Goal: Task Accomplishment & Management: Use online tool/utility

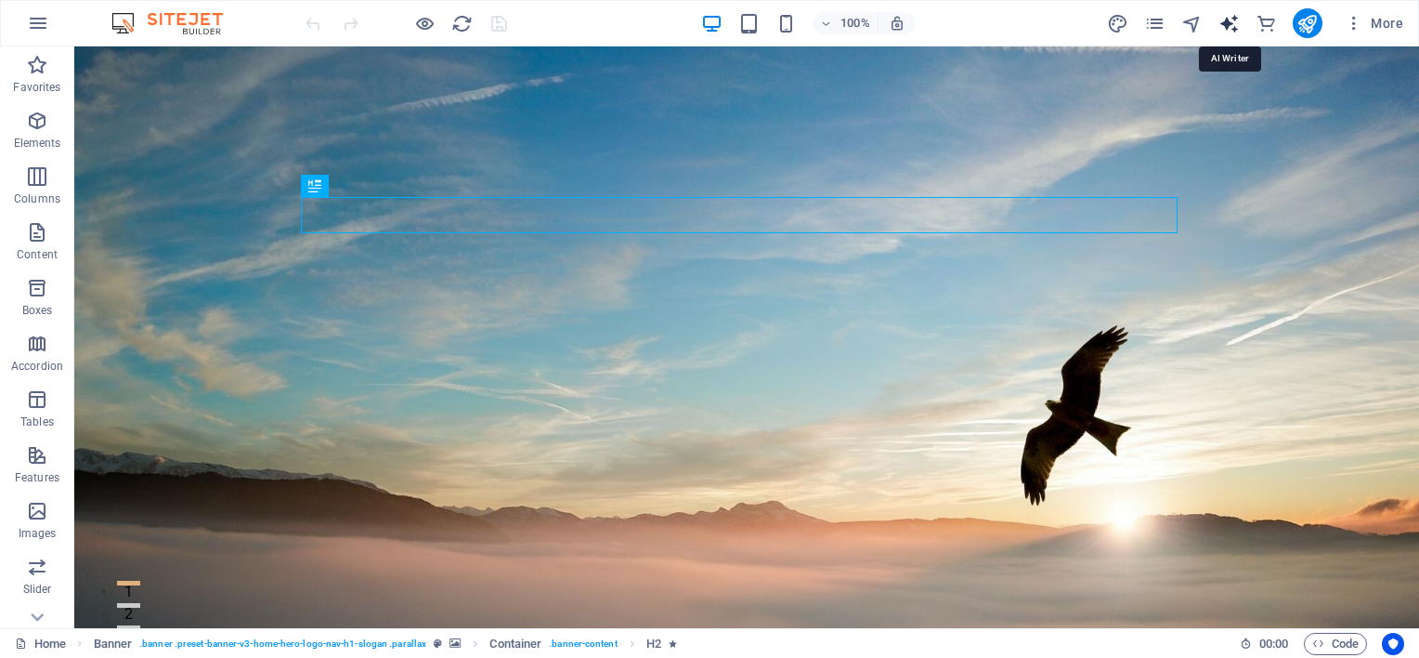
click at [1227, 20] on icon "text_generator" at bounding box center [1229, 23] width 21 height 21
select select "English"
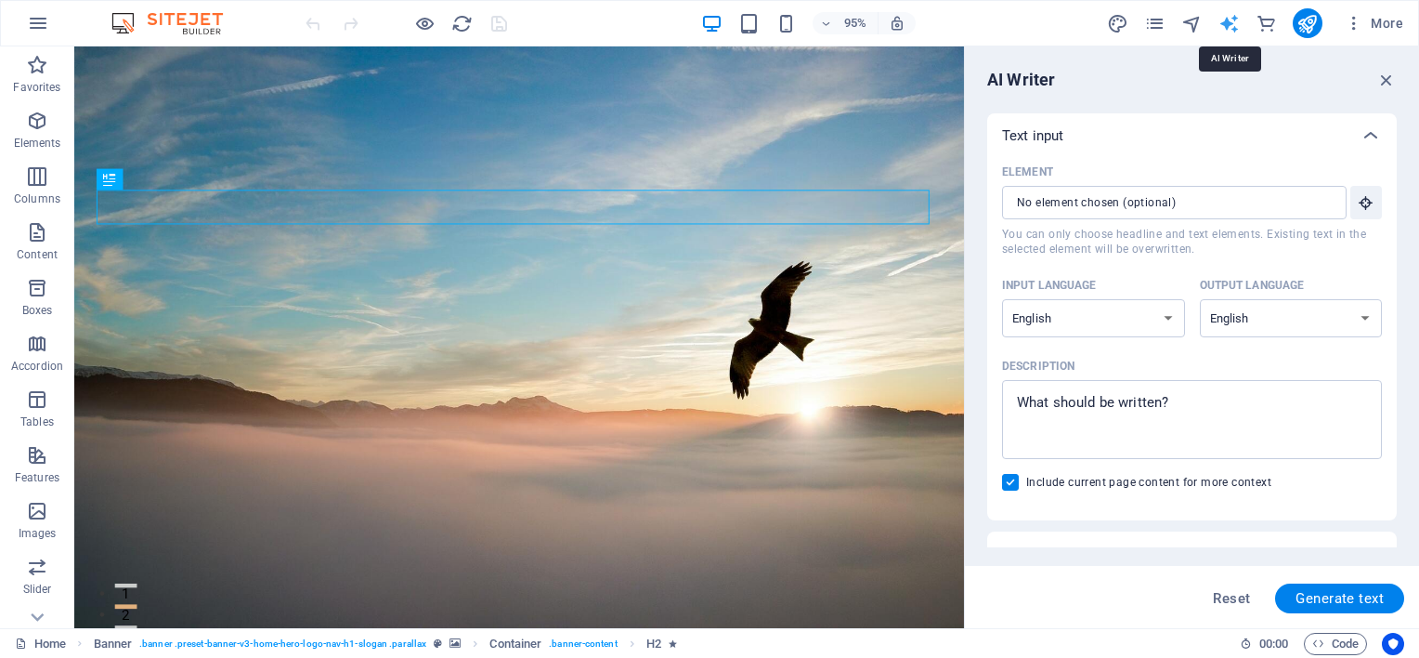
click at [1226, 23] on icon "text_generator" at bounding box center [1229, 23] width 21 height 21
click at [1358, 18] on icon "button" at bounding box center [1354, 23] width 19 height 19
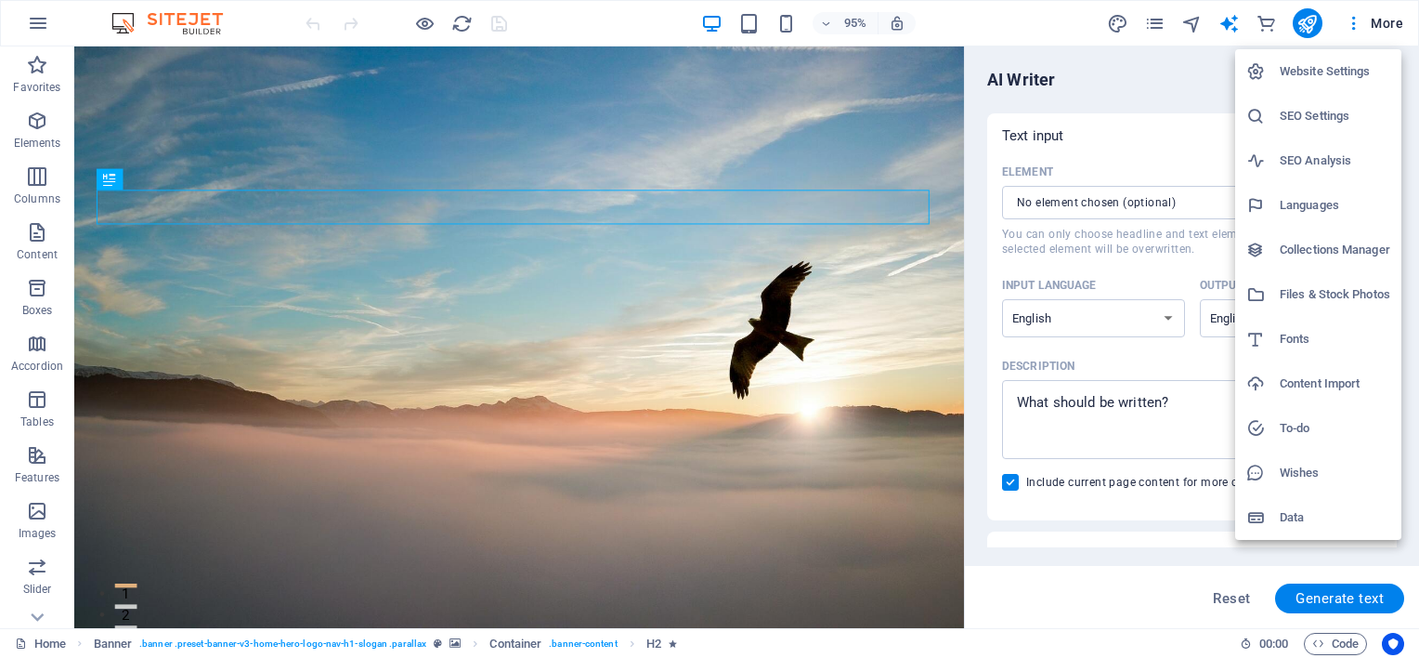
click at [901, 502] on div at bounding box center [709, 329] width 1419 height 658
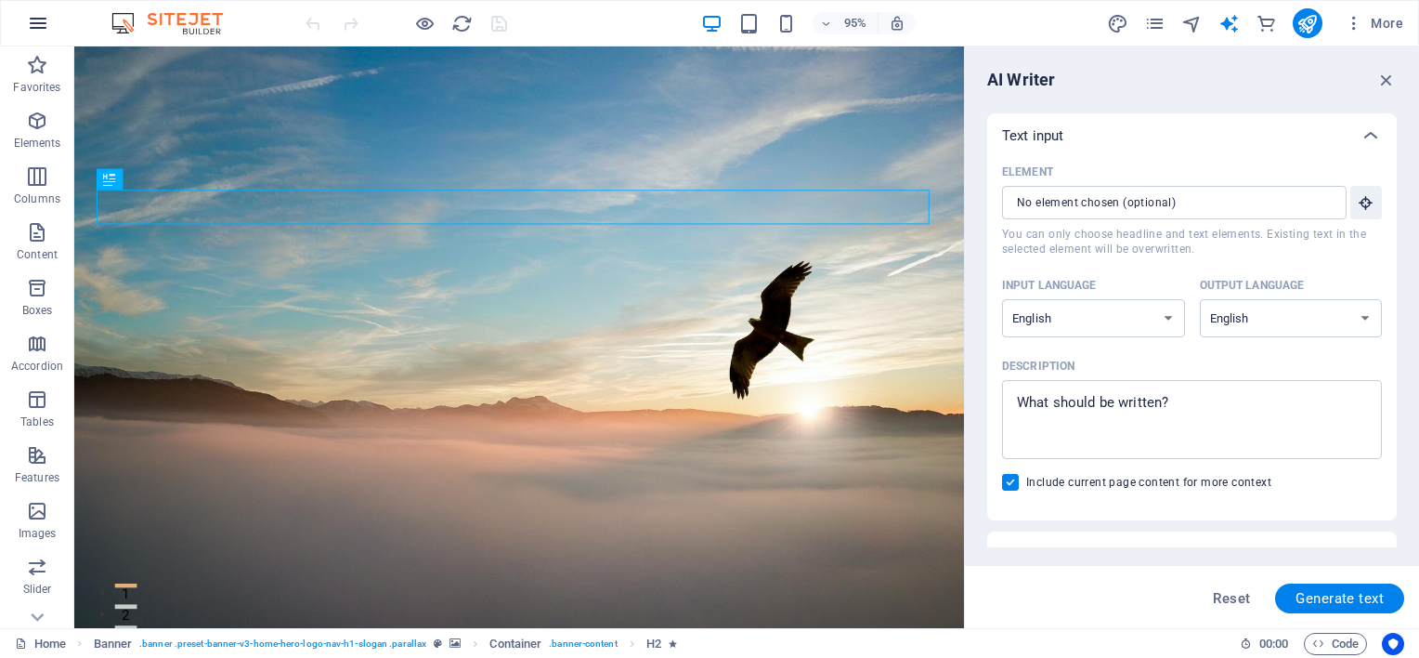
click at [38, 26] on icon "button" at bounding box center [38, 23] width 22 height 22
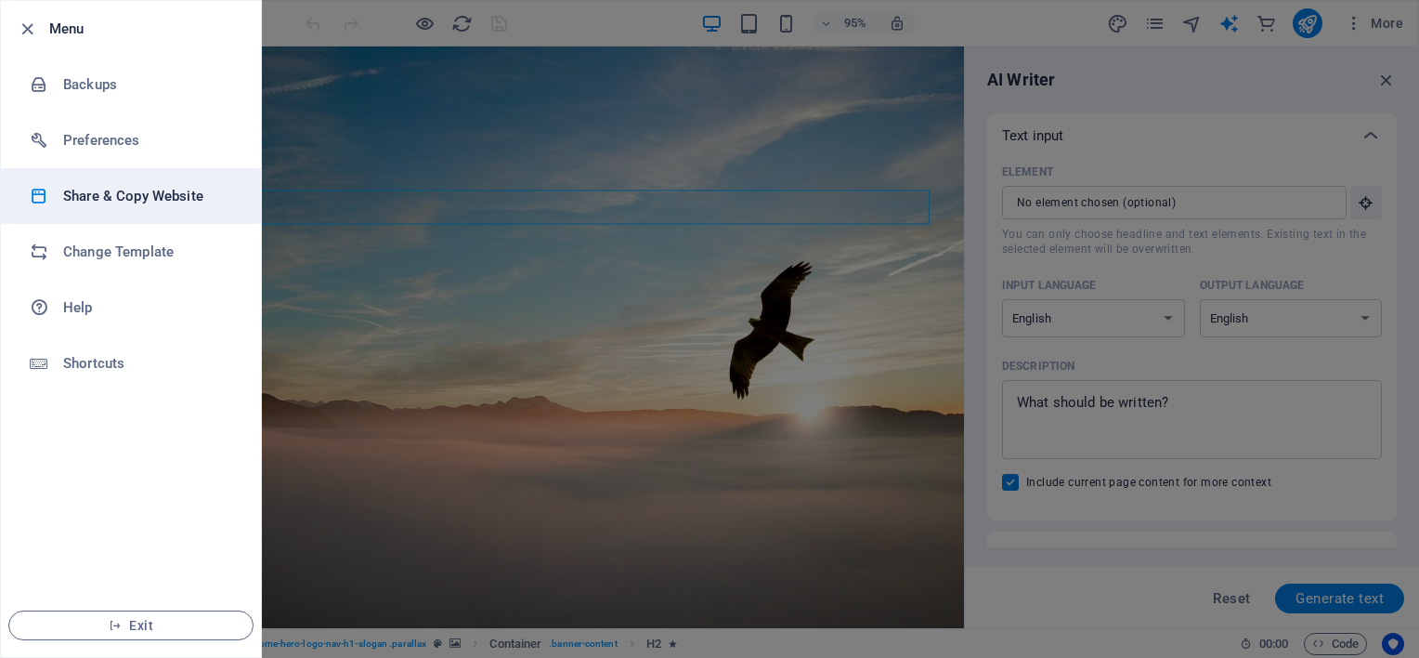
click at [139, 202] on h6 "Share & Copy Website" at bounding box center [149, 196] width 172 height 22
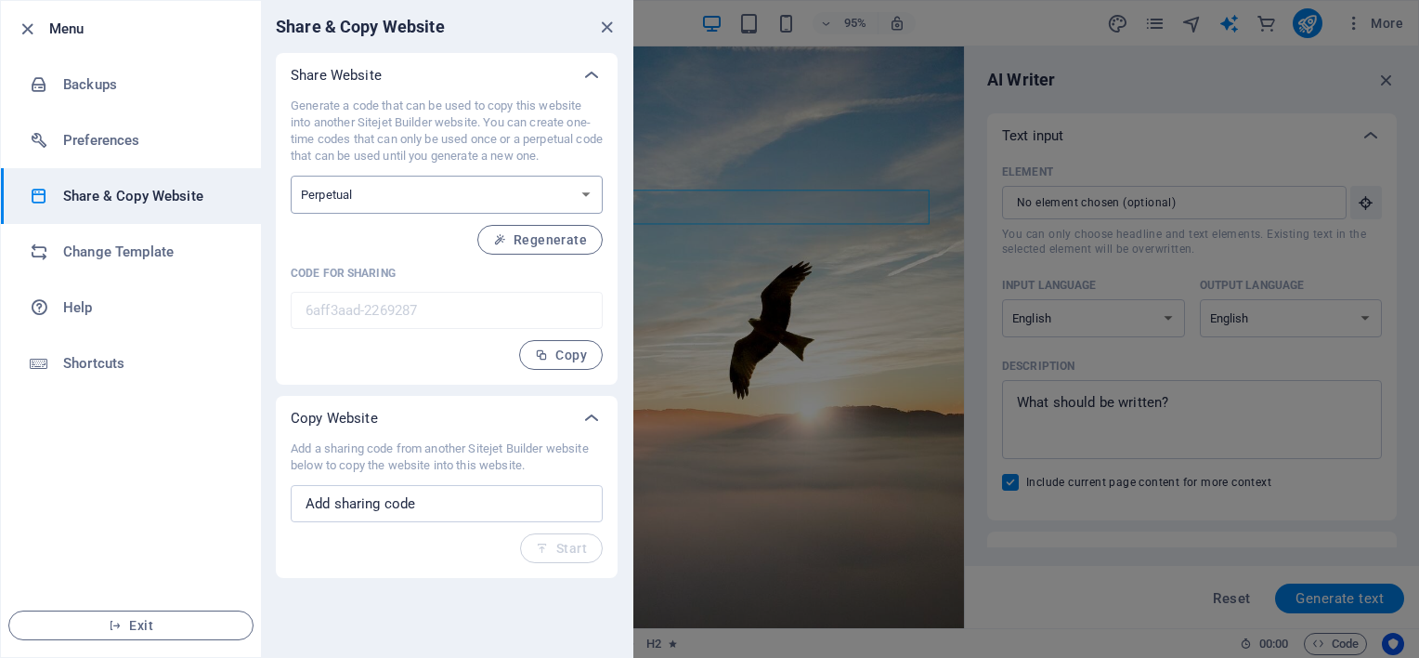
click at [528, 202] on select "One-time Perpetual" at bounding box center [447, 195] width 312 height 38
click at [555, 199] on select "One-time Perpetual" at bounding box center [447, 195] width 312 height 38
select select "onetime"
click at [291, 176] on select "One-time Perpetual" at bounding box center [447, 195] width 312 height 38
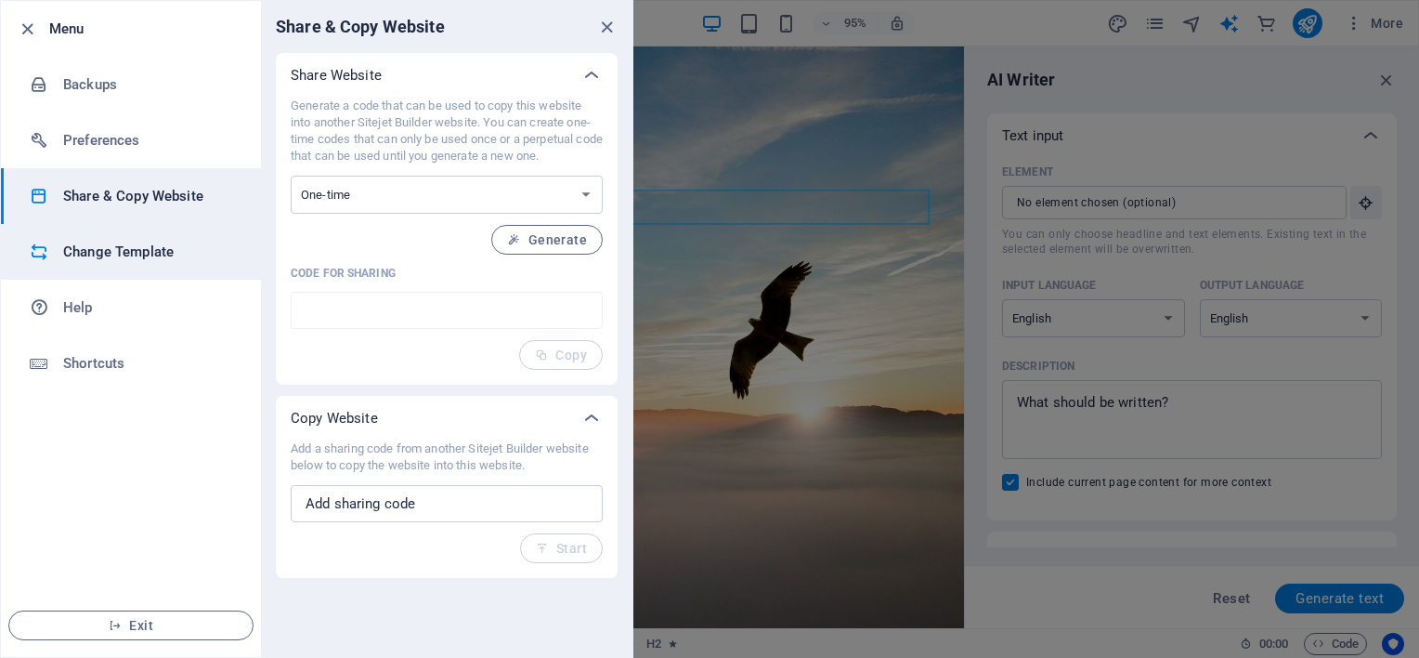
click at [134, 256] on h6 "Change Template" at bounding box center [149, 252] width 172 height 22
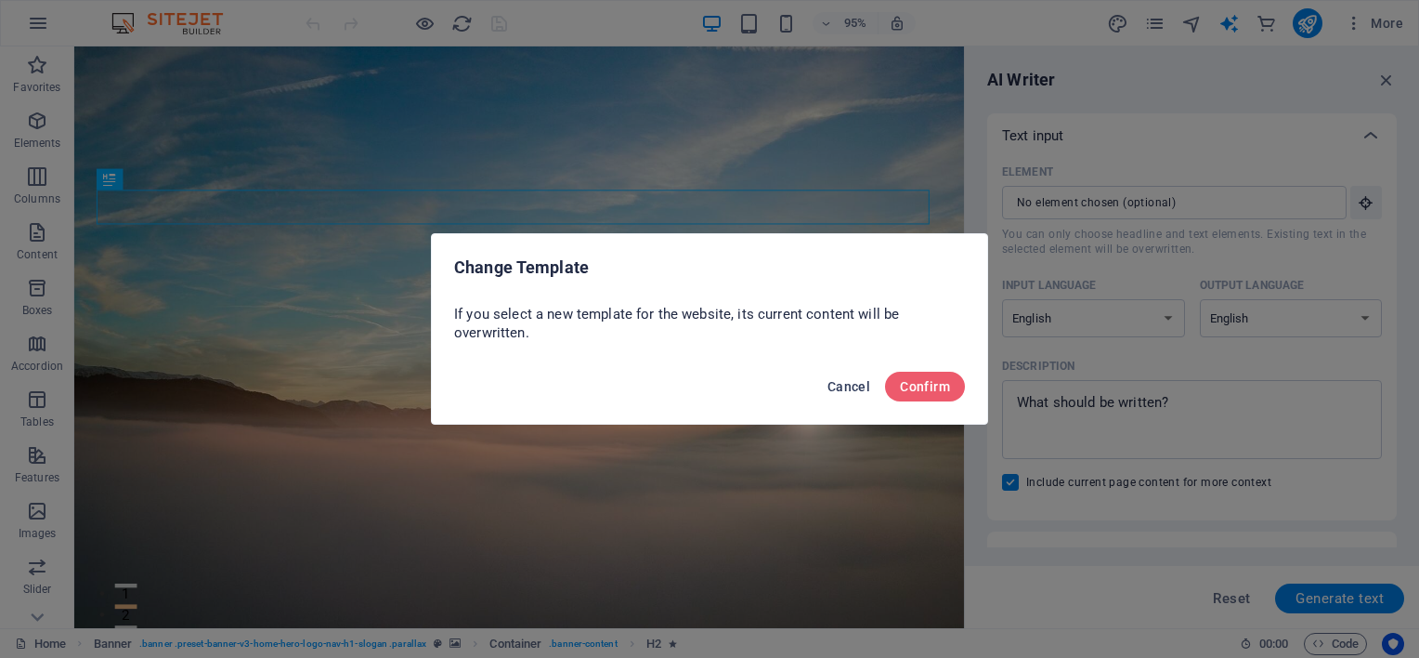
click at [837, 382] on span "Cancel" at bounding box center [849, 386] width 43 height 15
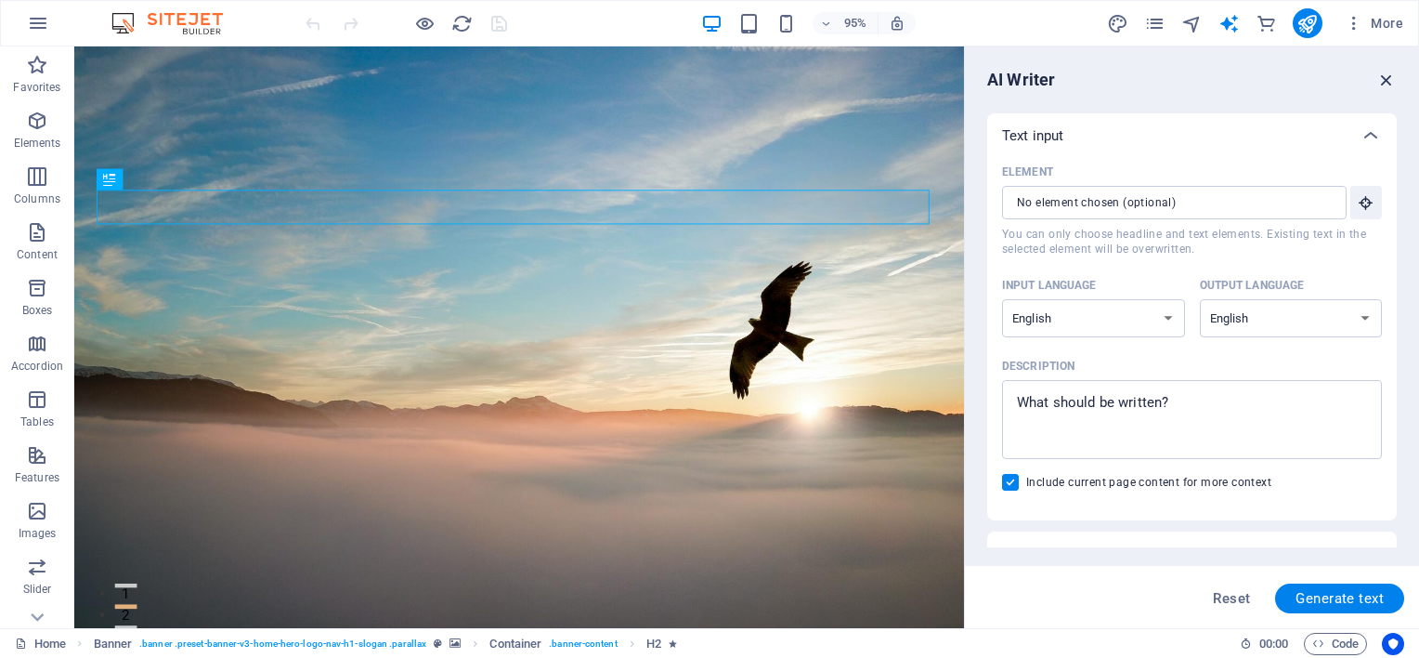
click at [1393, 83] on icon "button" at bounding box center [1387, 80] width 20 height 20
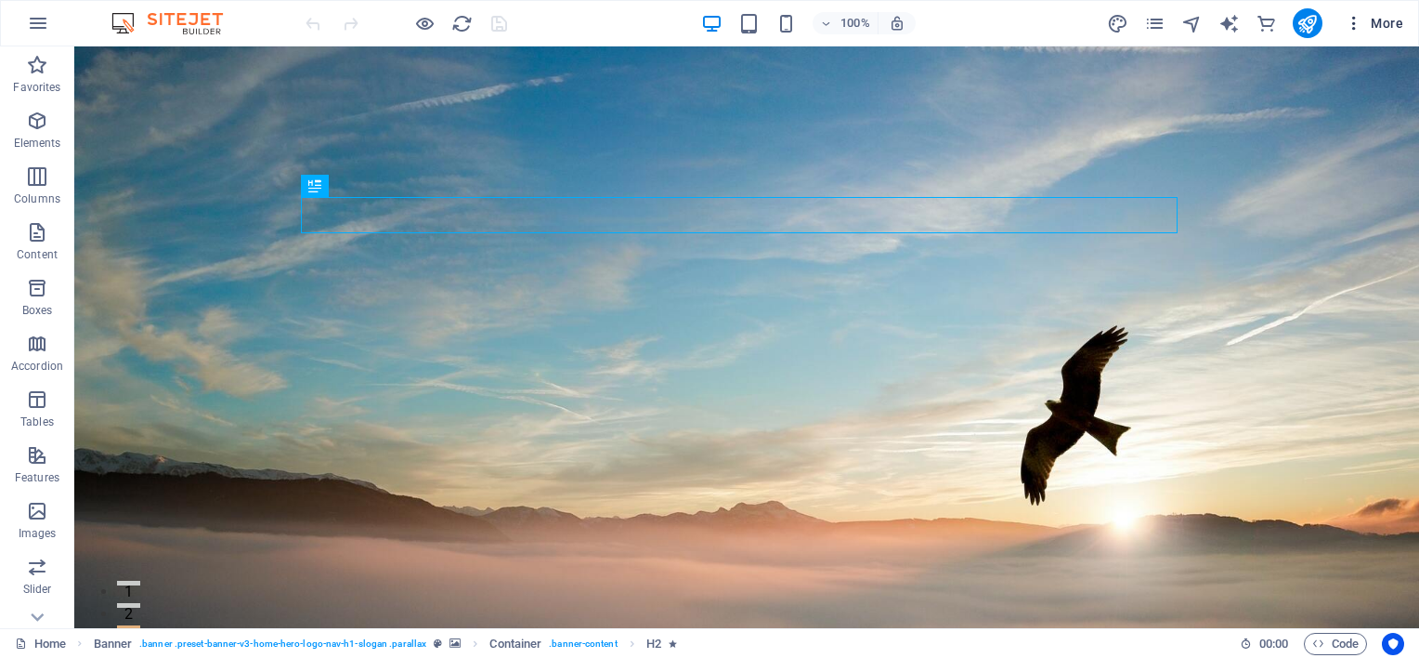
click at [1360, 16] on icon "button" at bounding box center [1354, 23] width 19 height 19
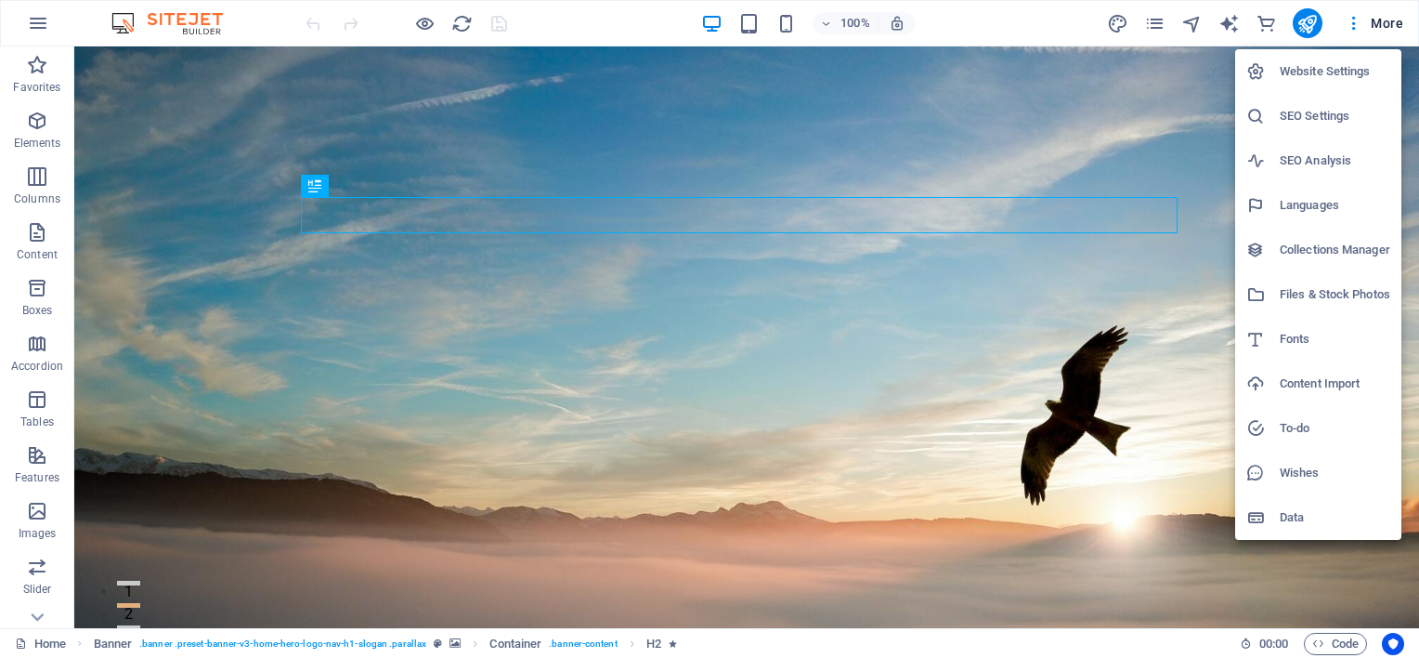
click at [1340, 383] on h6 "Content Import" at bounding box center [1335, 383] width 111 height 22
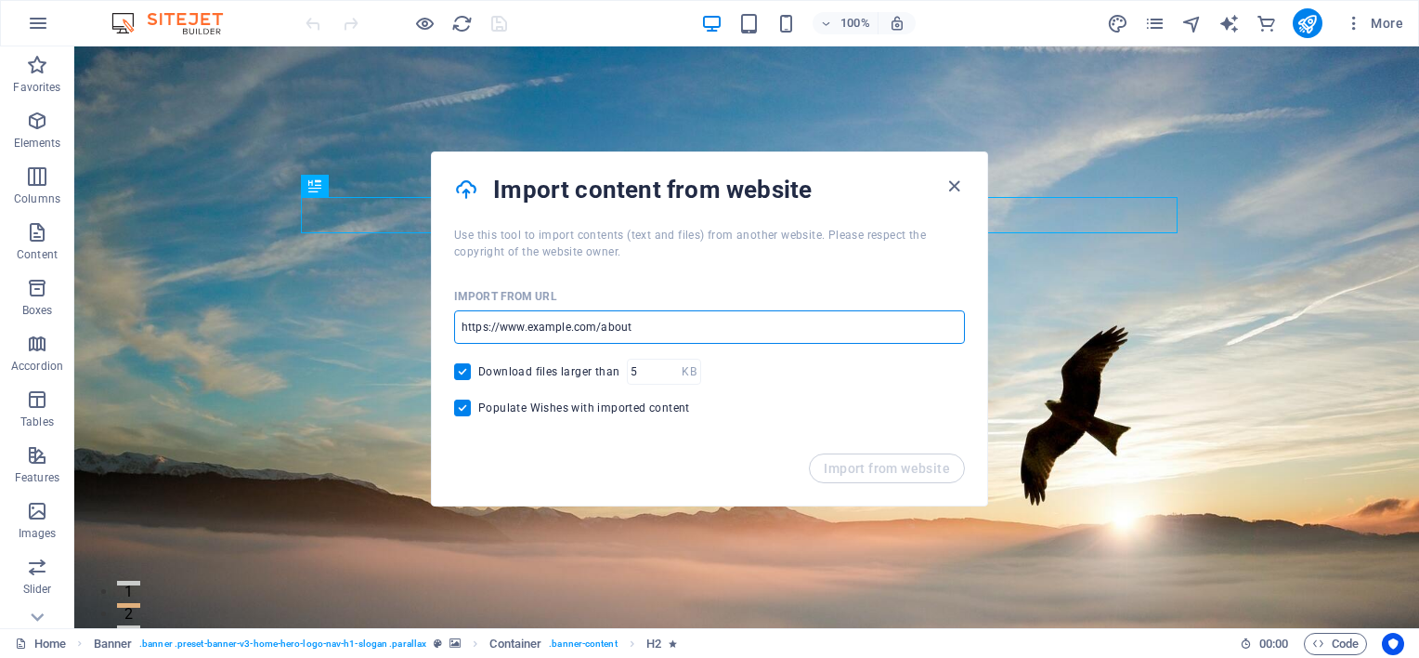
click at [653, 326] on input "url" at bounding box center [709, 326] width 511 height 33
click at [529, 239] on span "Use this tool to import contents (text and files) from another website. Please …" at bounding box center [690, 244] width 472 height 30
click at [677, 331] on input "url" at bounding box center [709, 326] width 511 height 33
click at [638, 333] on input "url" at bounding box center [709, 326] width 511 height 33
paste input "[URL][DOMAIN_NAME]"
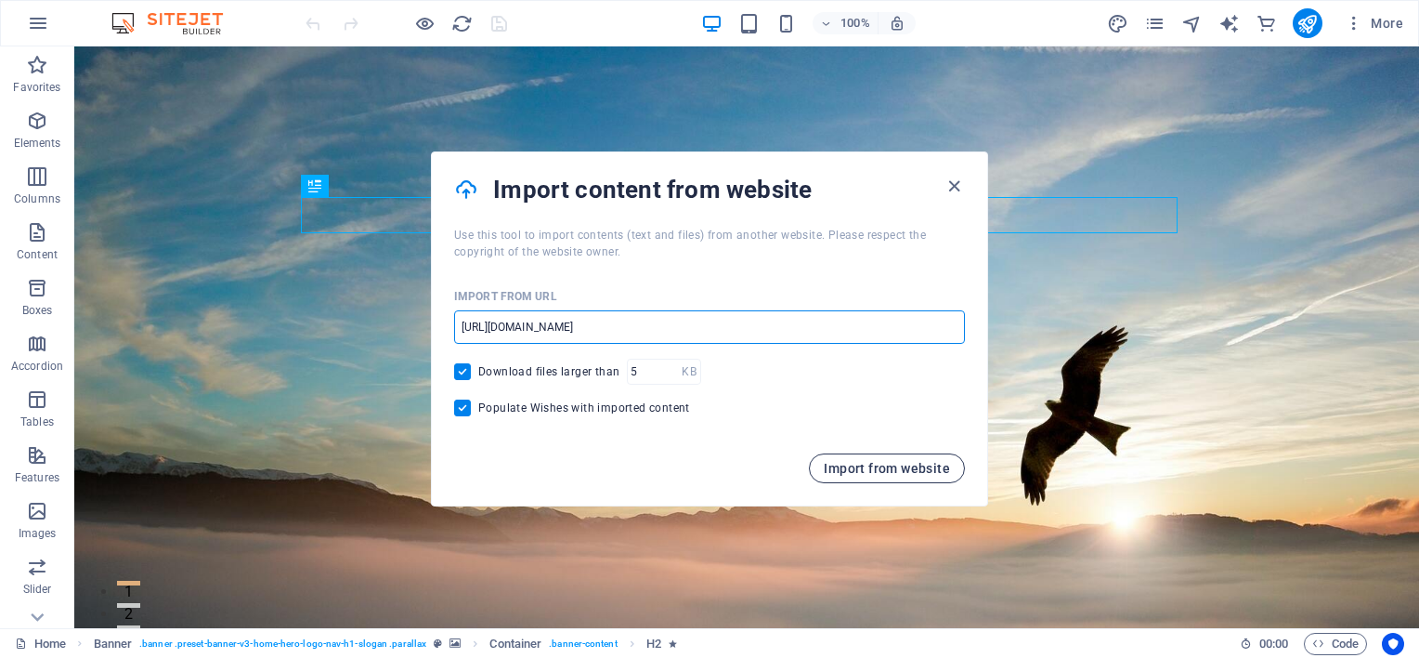
type input "[URL][DOMAIN_NAME]"
click at [868, 463] on button "Import from website" at bounding box center [887, 468] width 156 height 30
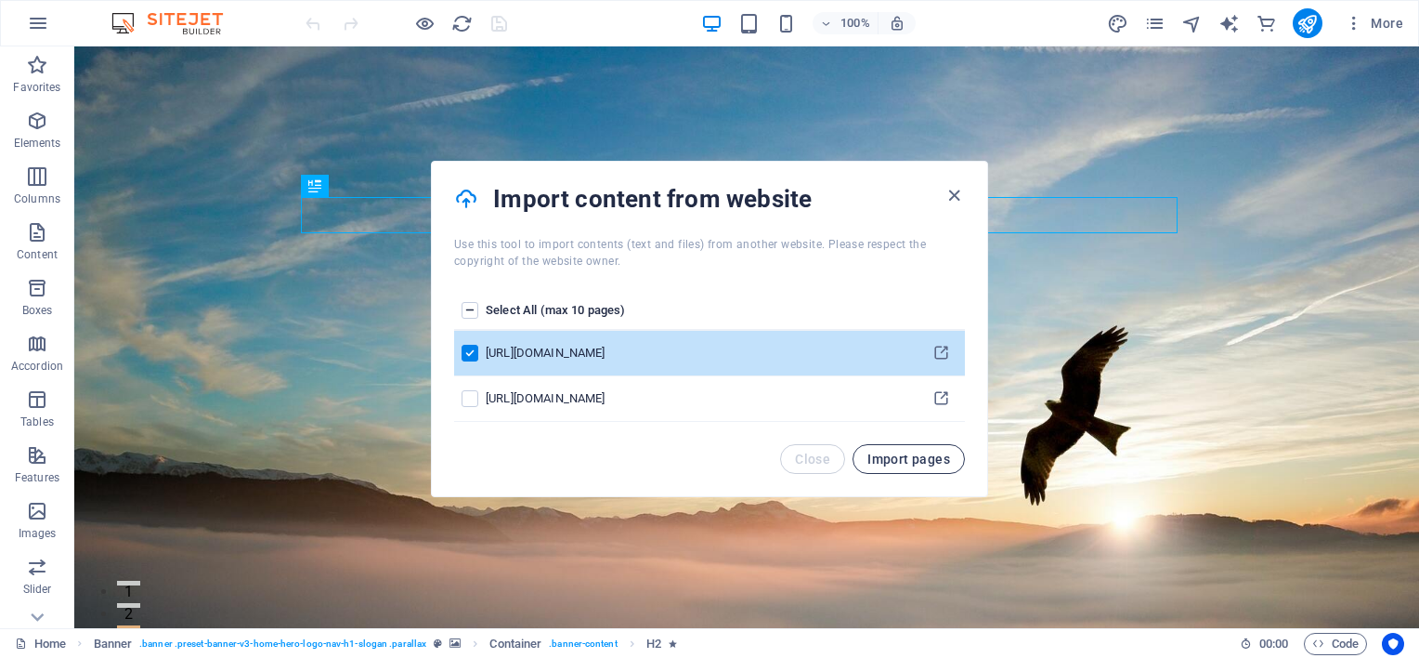
click at [899, 457] on span "Import pages" at bounding box center [909, 458] width 83 height 15
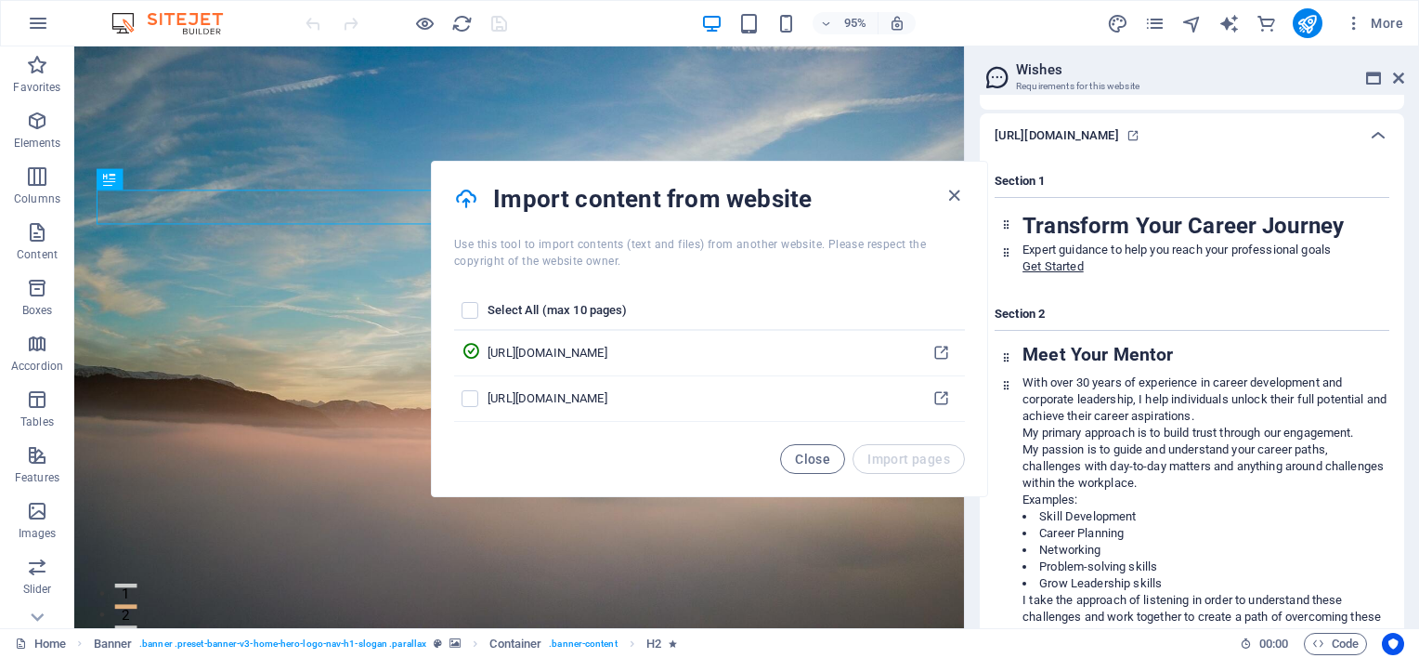
scroll to position [202, 0]
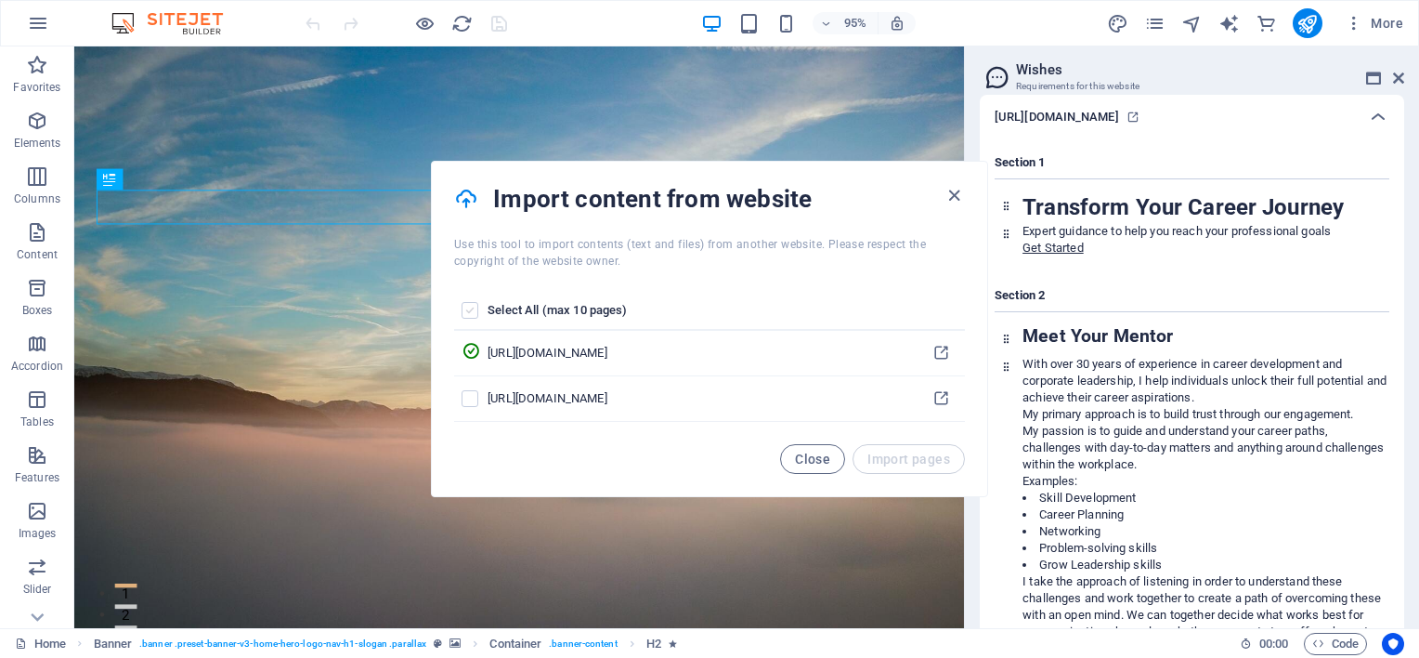
click at [468, 308] on label "pages list" at bounding box center [470, 310] width 17 height 17
click at [0, 0] on input "pages list" at bounding box center [0, 0] width 0 height 0
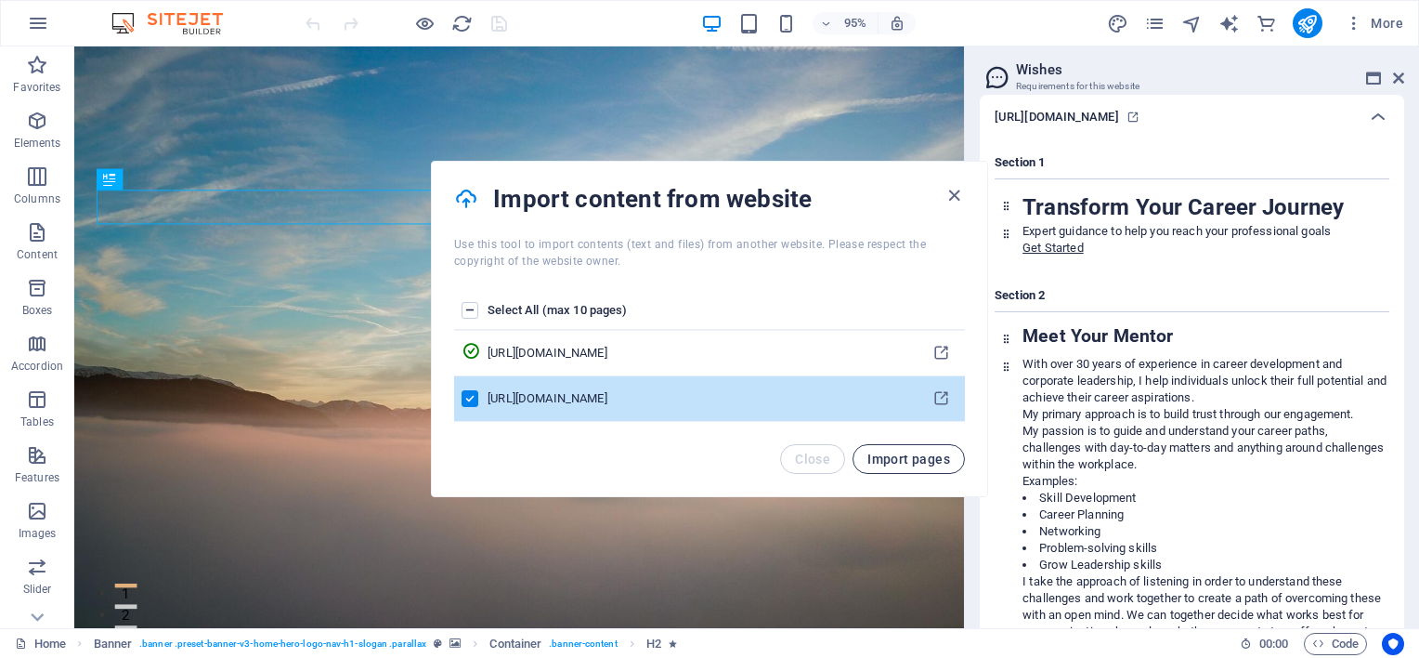
click at [902, 453] on span "Import pages" at bounding box center [909, 458] width 83 height 15
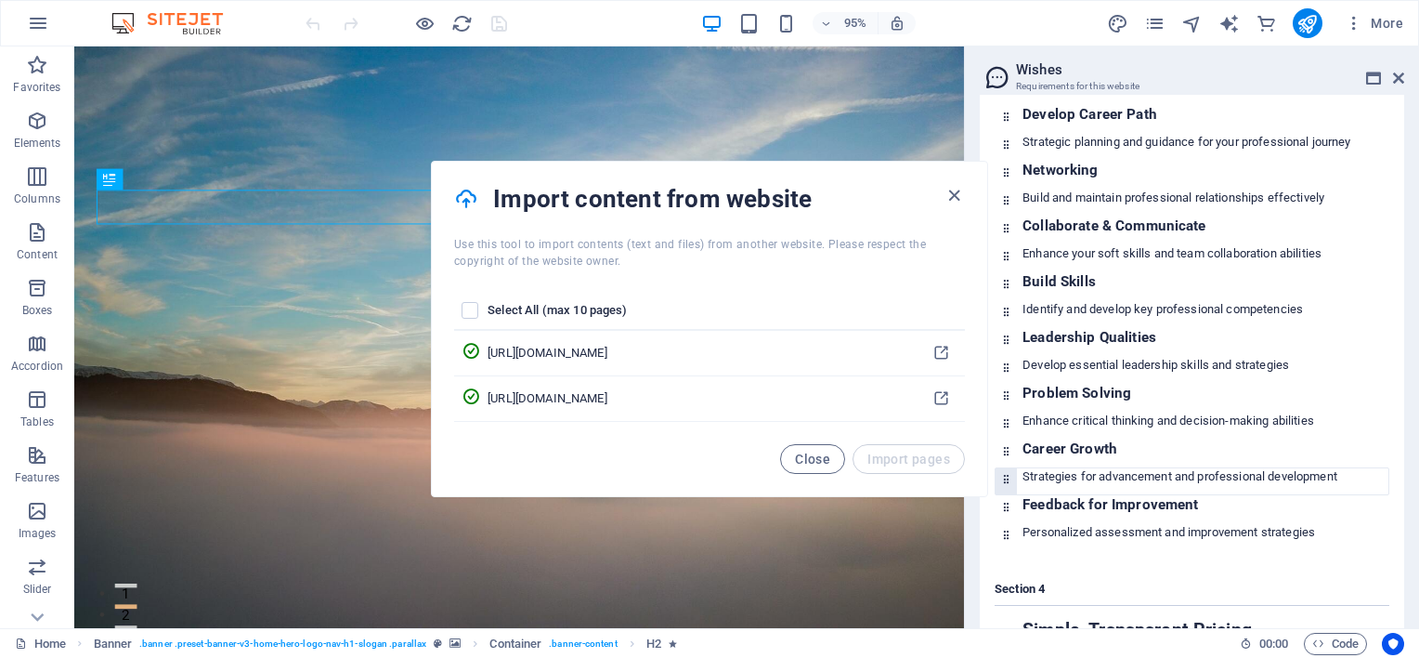
scroll to position [2787, 0]
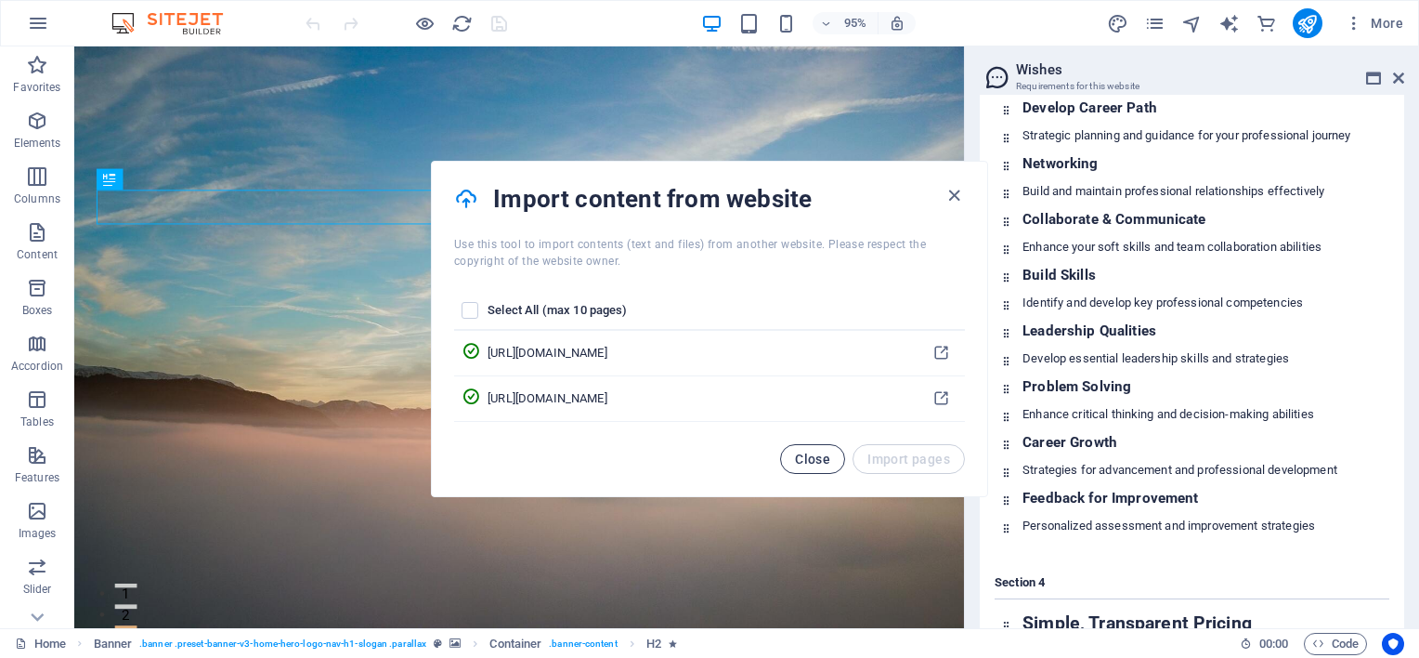
click at [824, 464] on span "Close" at bounding box center [812, 458] width 35 height 15
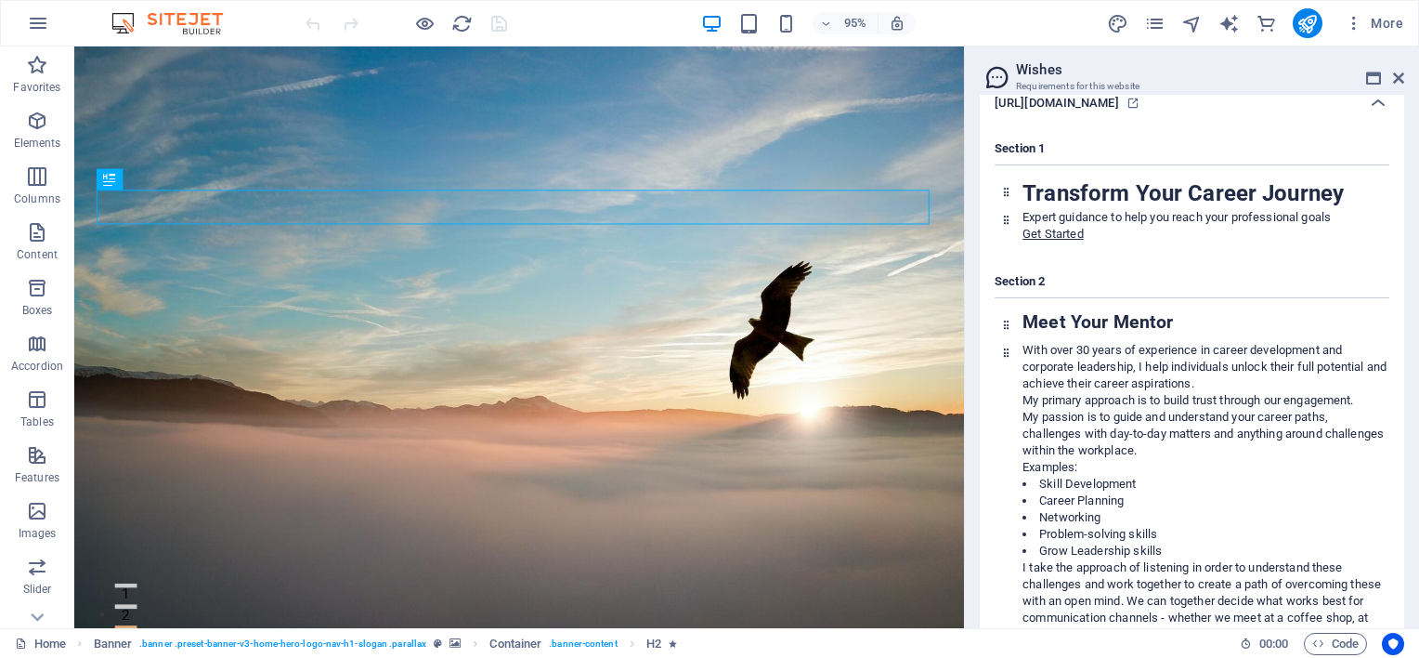
scroll to position [0, 0]
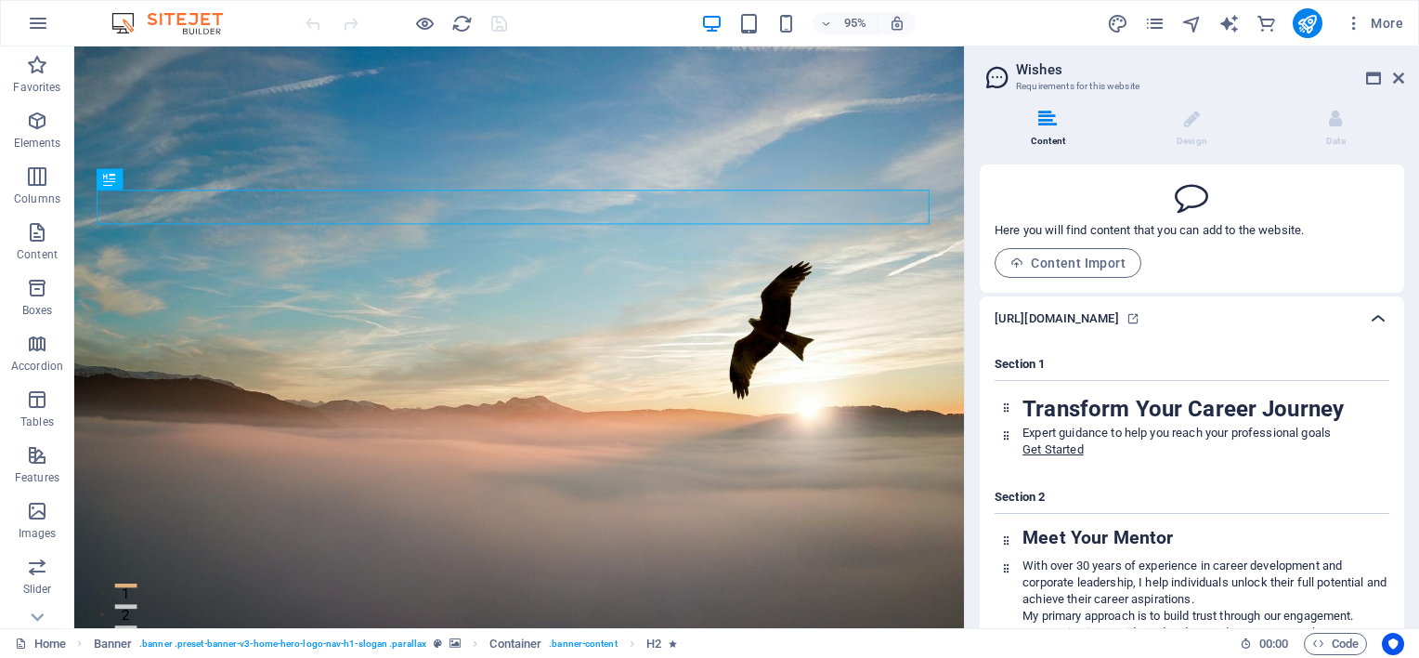
click at [1371, 320] on icon at bounding box center [1378, 318] width 22 height 22
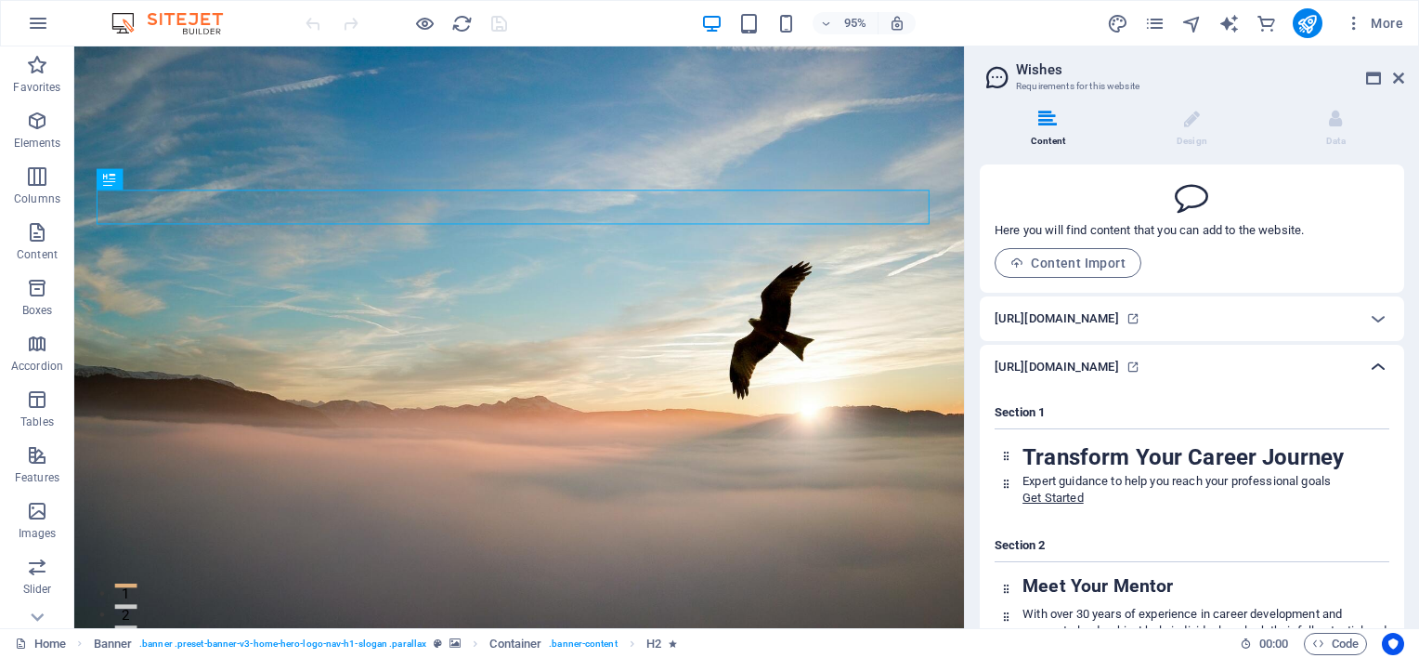
click at [1373, 370] on icon at bounding box center [1378, 367] width 22 height 22
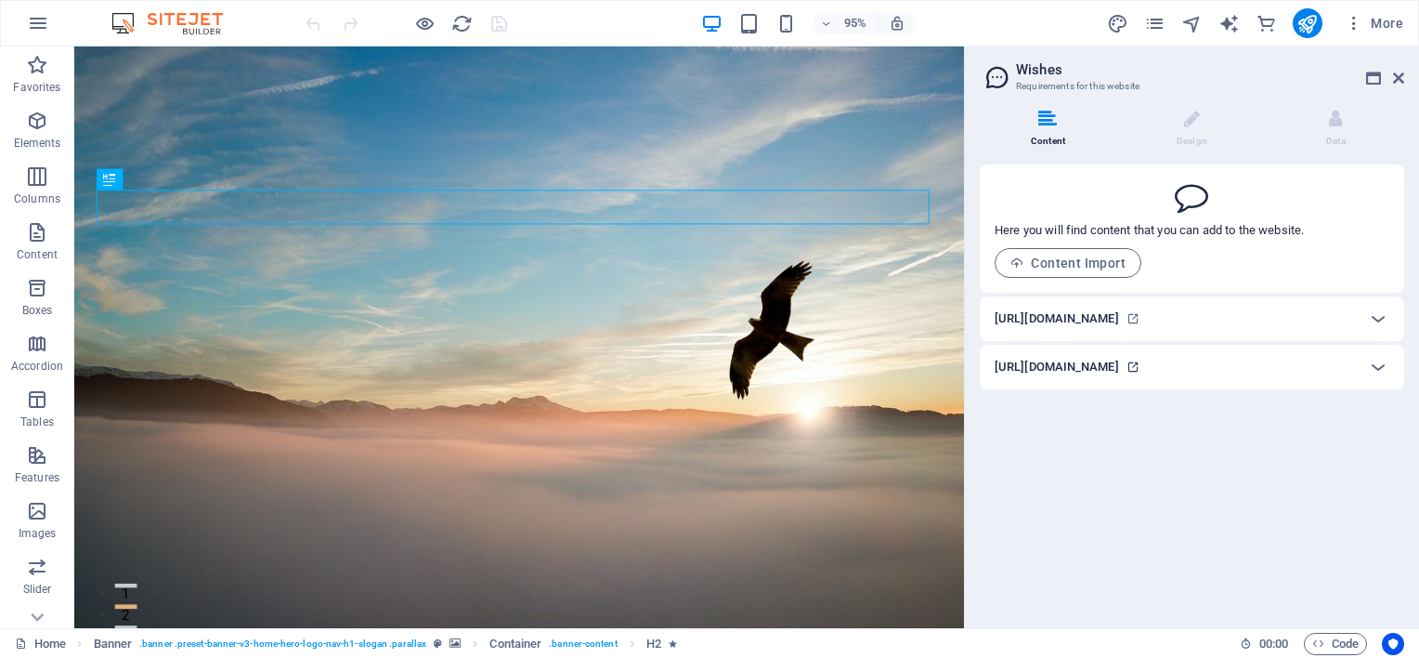
click at [1140, 367] on icon at bounding box center [1133, 366] width 13 height 13
click at [1189, 132] on li "Design" at bounding box center [1196, 130] width 144 height 40
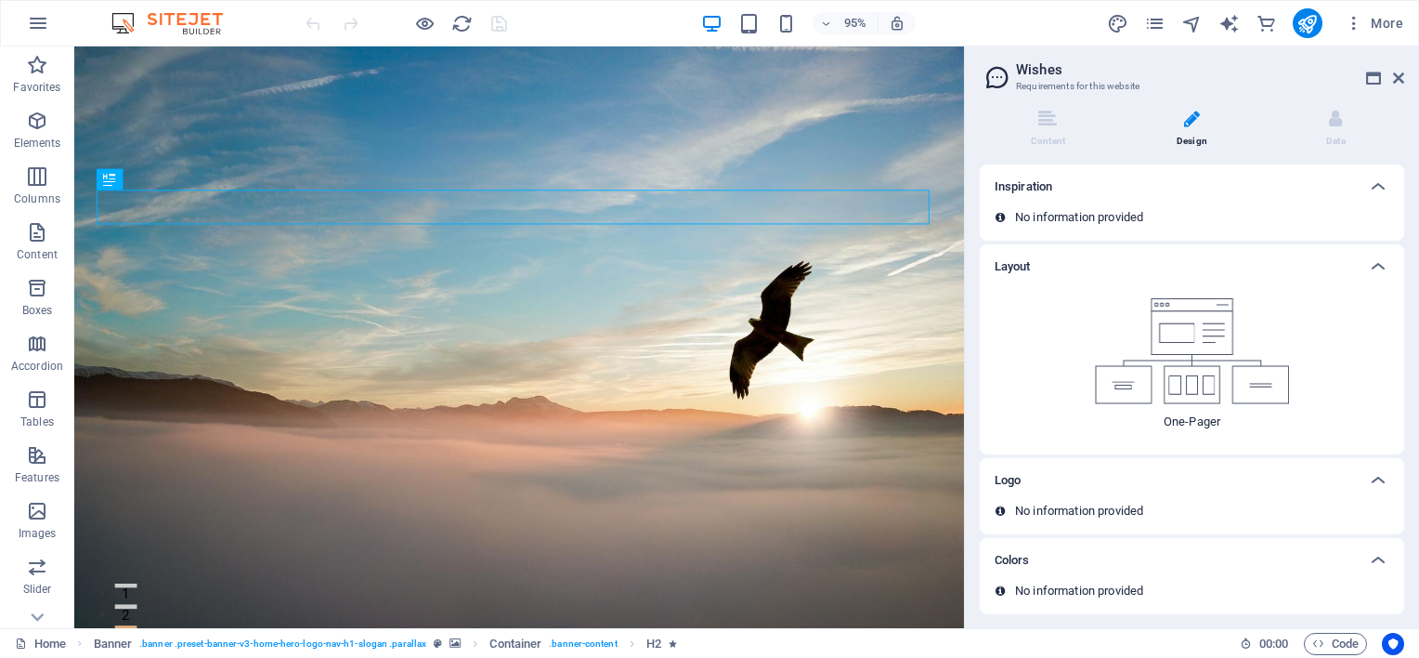
click at [1182, 393] on img at bounding box center [1192, 351] width 195 height 106
click at [1338, 119] on icon at bounding box center [1335, 119] width 13 height 19
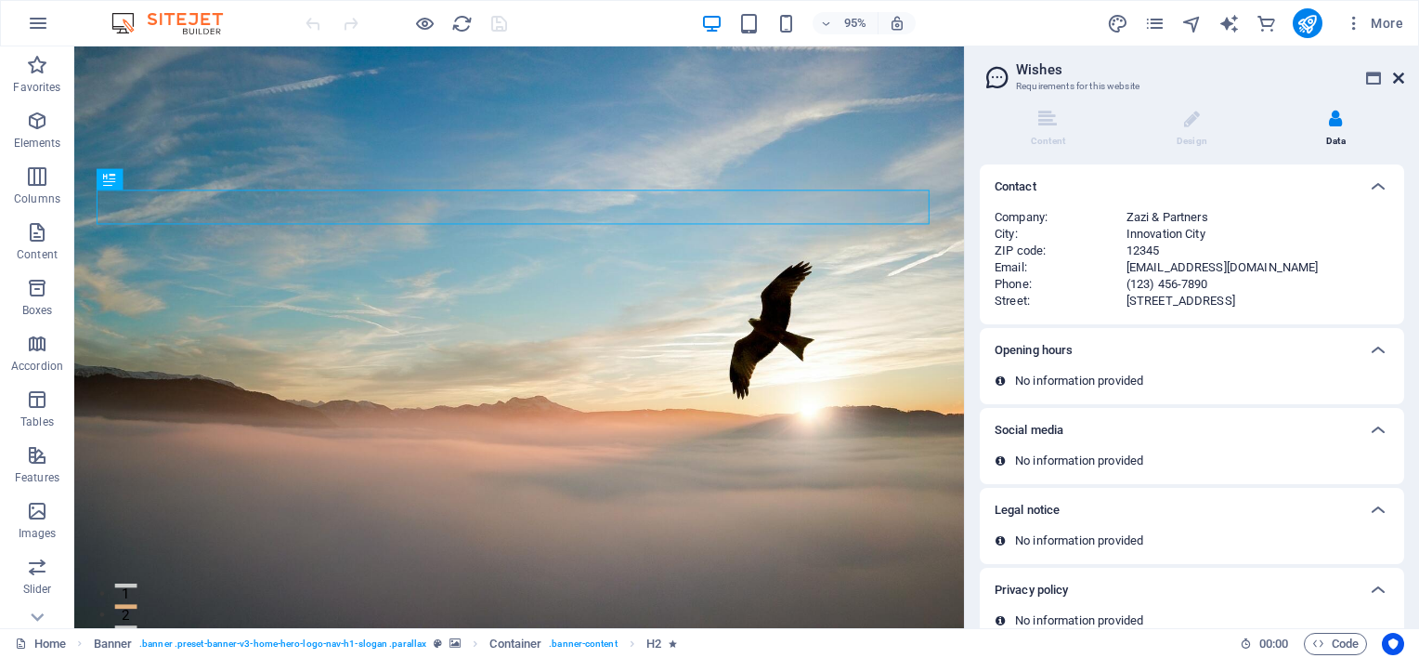
click at [1398, 78] on icon at bounding box center [1398, 78] width 11 height 15
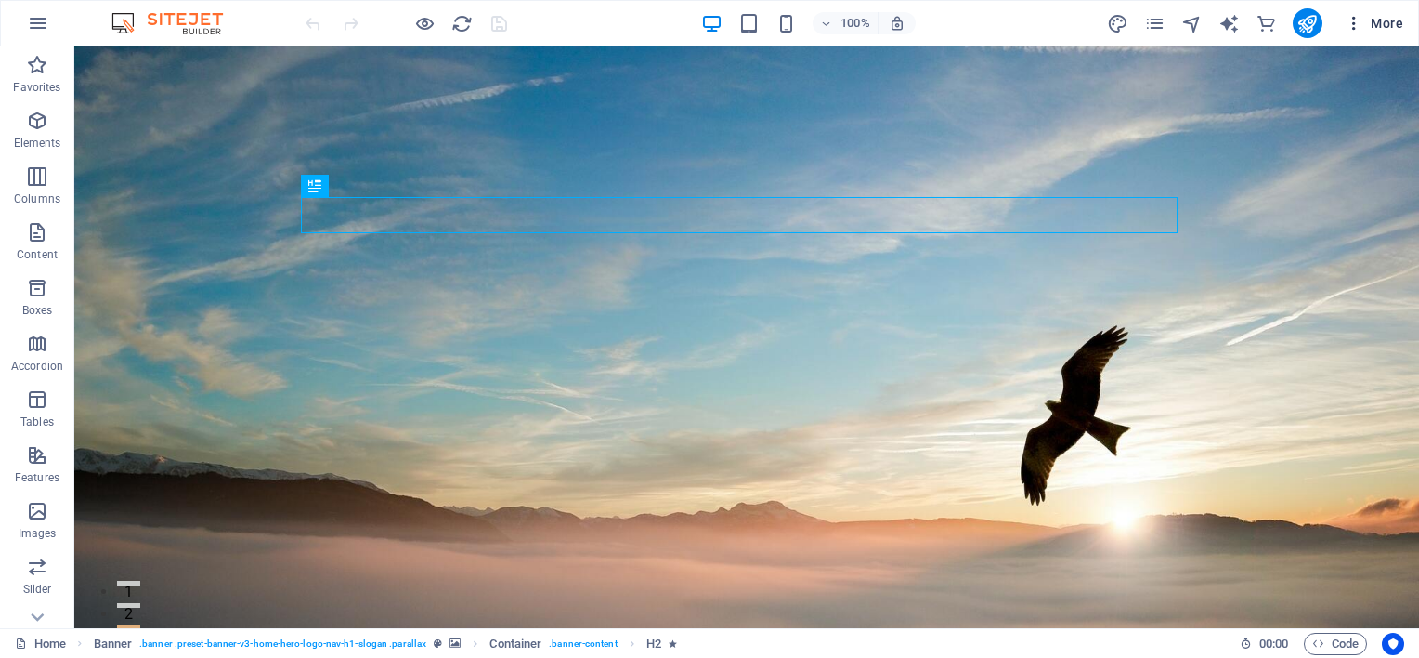
click at [1349, 21] on icon "button" at bounding box center [1354, 23] width 19 height 19
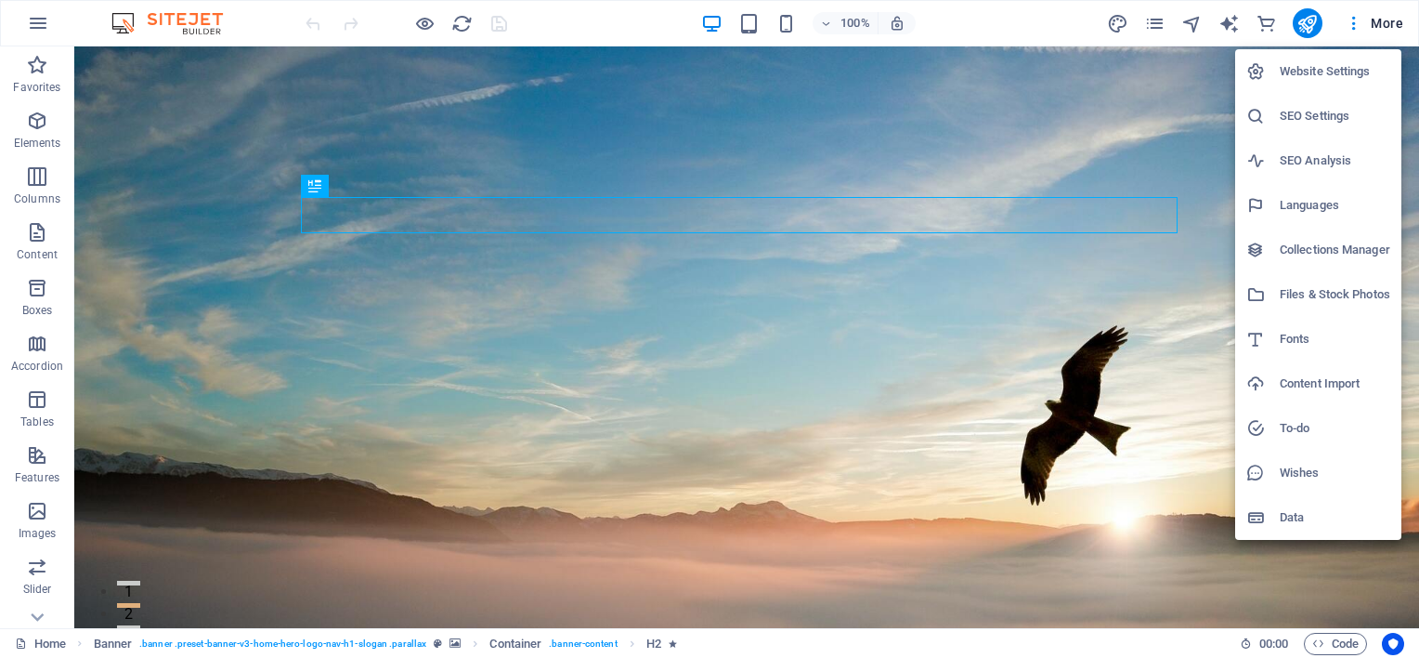
click at [834, 476] on div at bounding box center [709, 329] width 1419 height 658
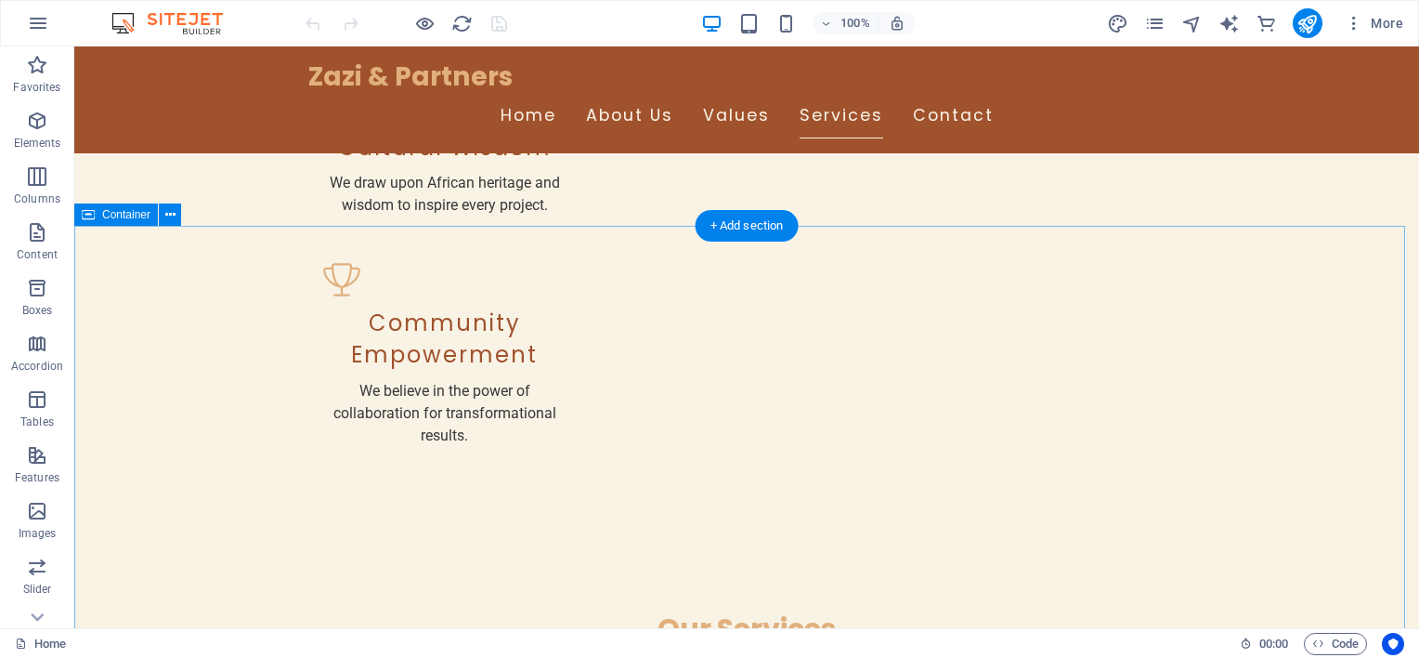
scroll to position [2044, 0]
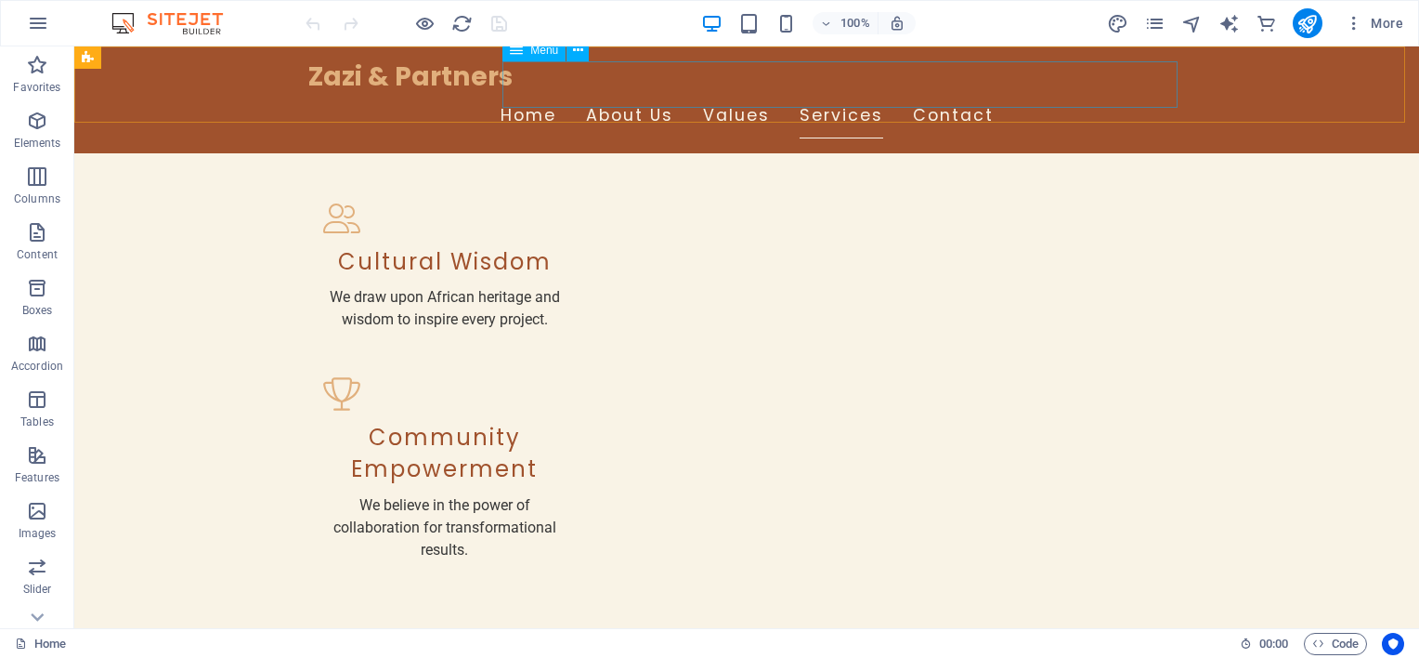
click at [635, 93] on nav "Home About Us Values Services Contact" at bounding box center [746, 116] width 877 height 46
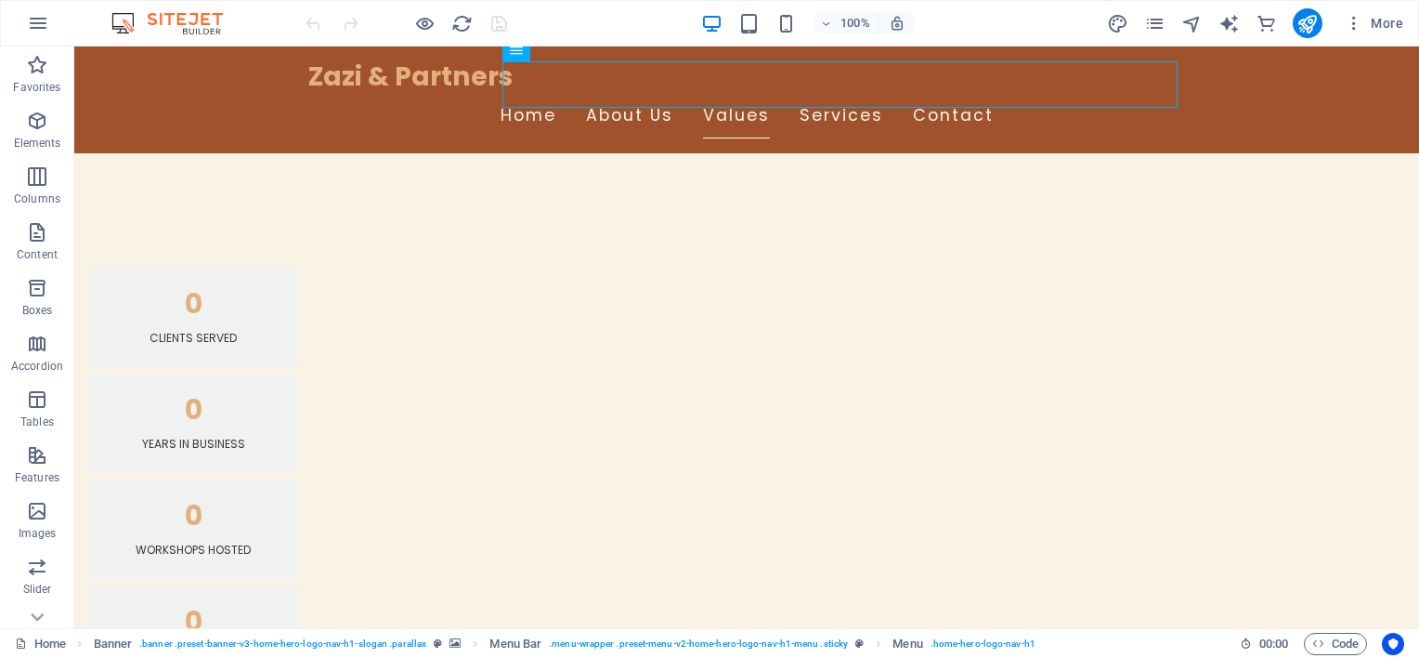
drag, startPoint x: 592, startPoint y: 100, endPoint x: 626, endPoint y: 79, distance: 40.5
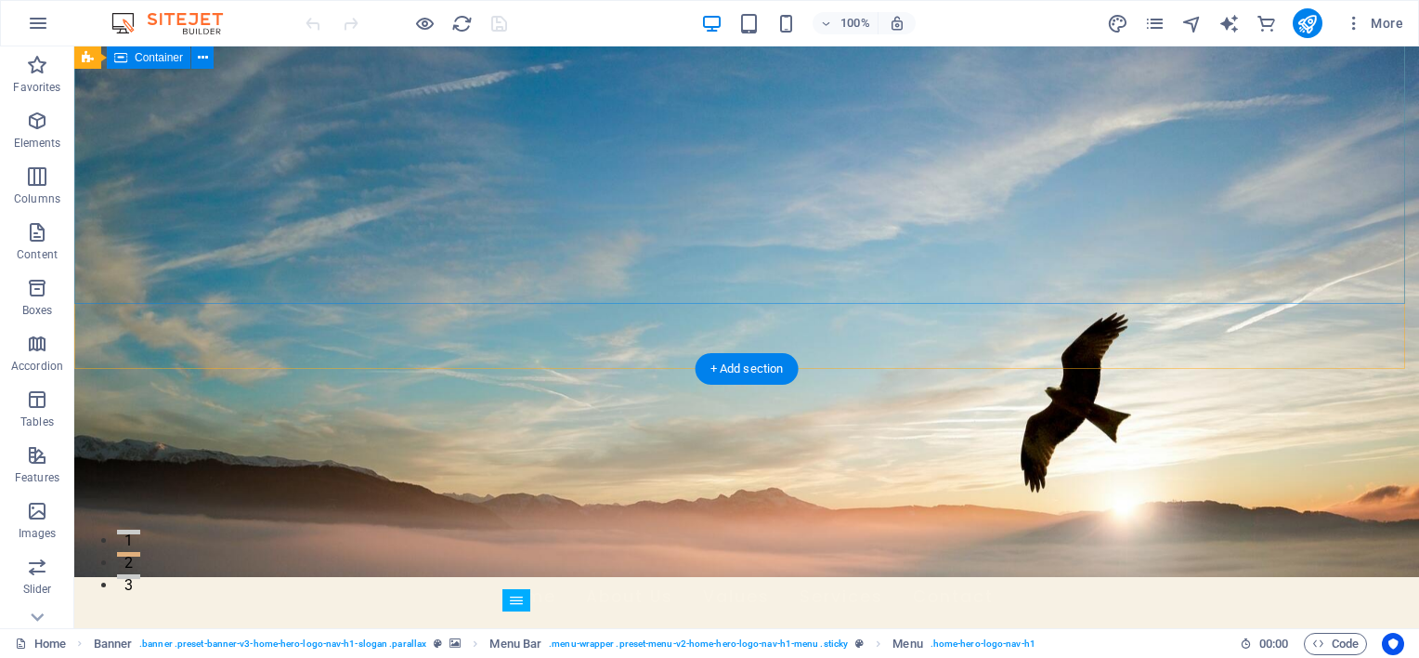
scroll to position [0, 0]
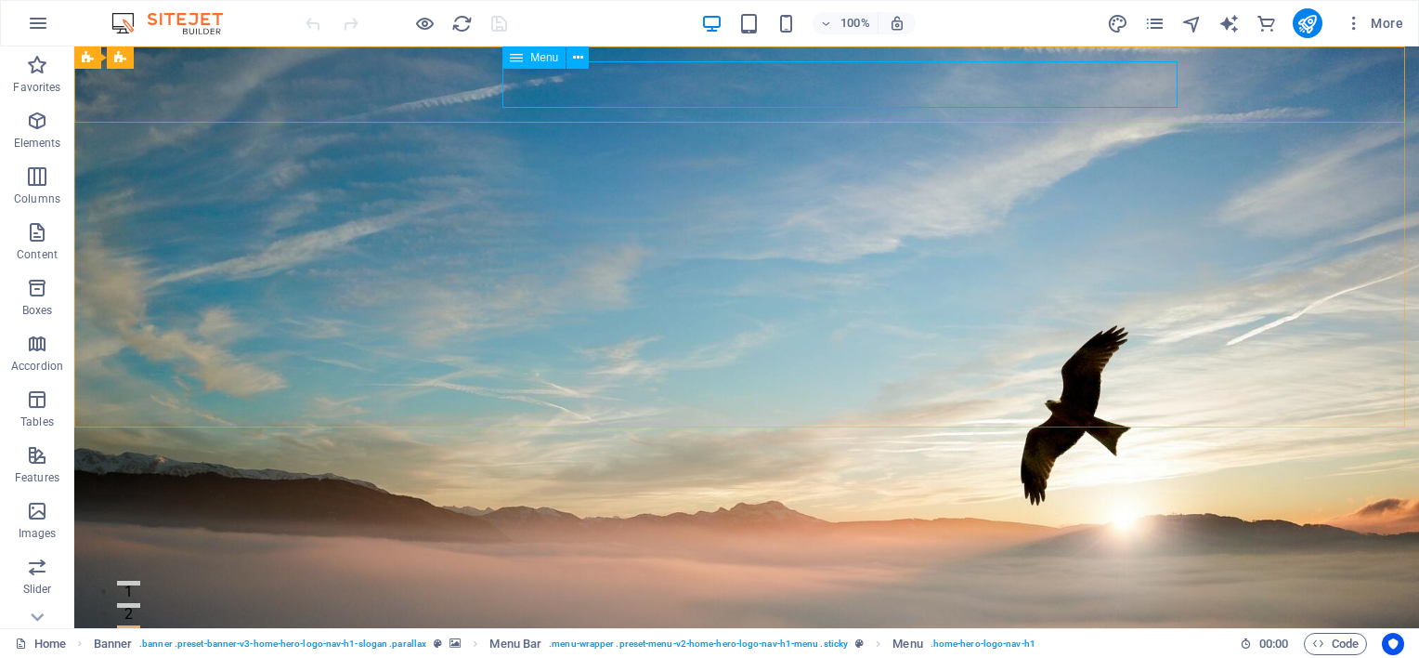
click at [522, 56] on icon at bounding box center [516, 57] width 13 height 22
drag, startPoint x: 516, startPoint y: 56, endPoint x: 576, endPoint y: 50, distance: 59.7
click at [561, 59] on div "Menu" at bounding box center [534, 57] width 63 height 22
drag, startPoint x: 654, startPoint y: 98, endPoint x: 622, endPoint y: 68, distance: 44.0
click at [581, 59] on icon at bounding box center [578, 58] width 10 height 20
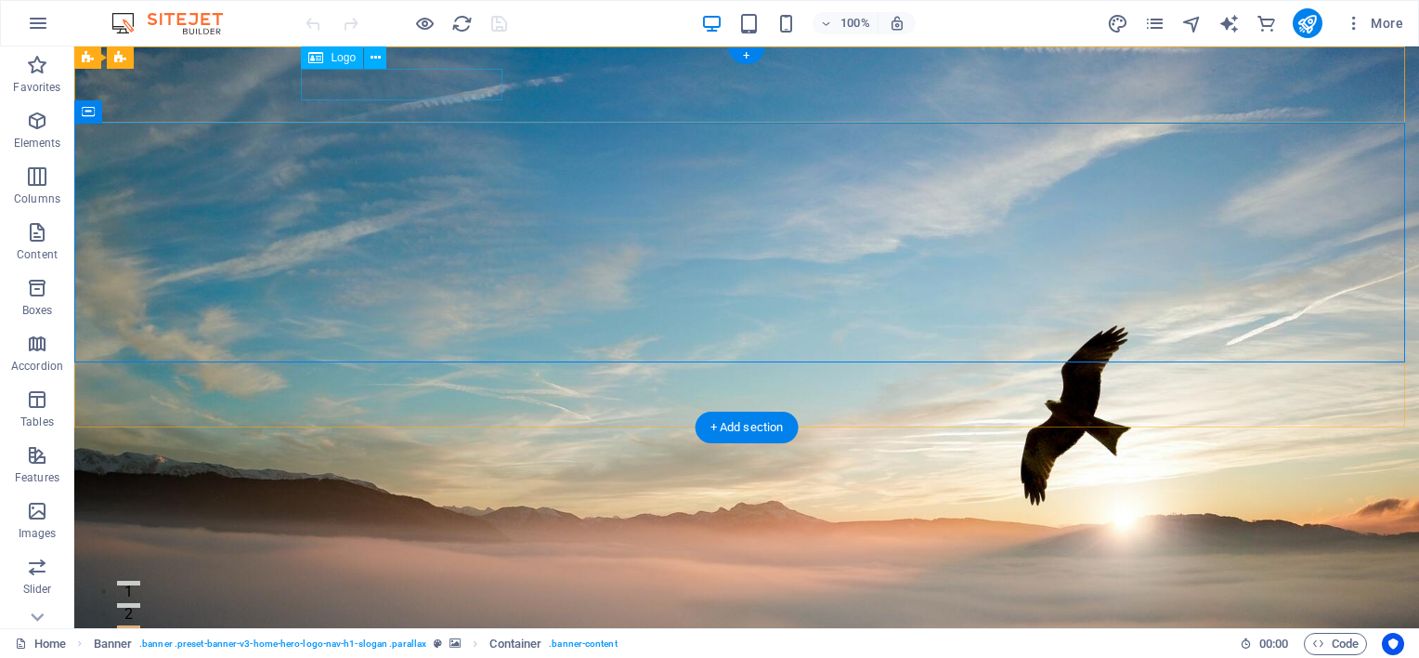
click at [458, 594] on div "Zazi & Partners" at bounding box center [746, 610] width 877 height 32
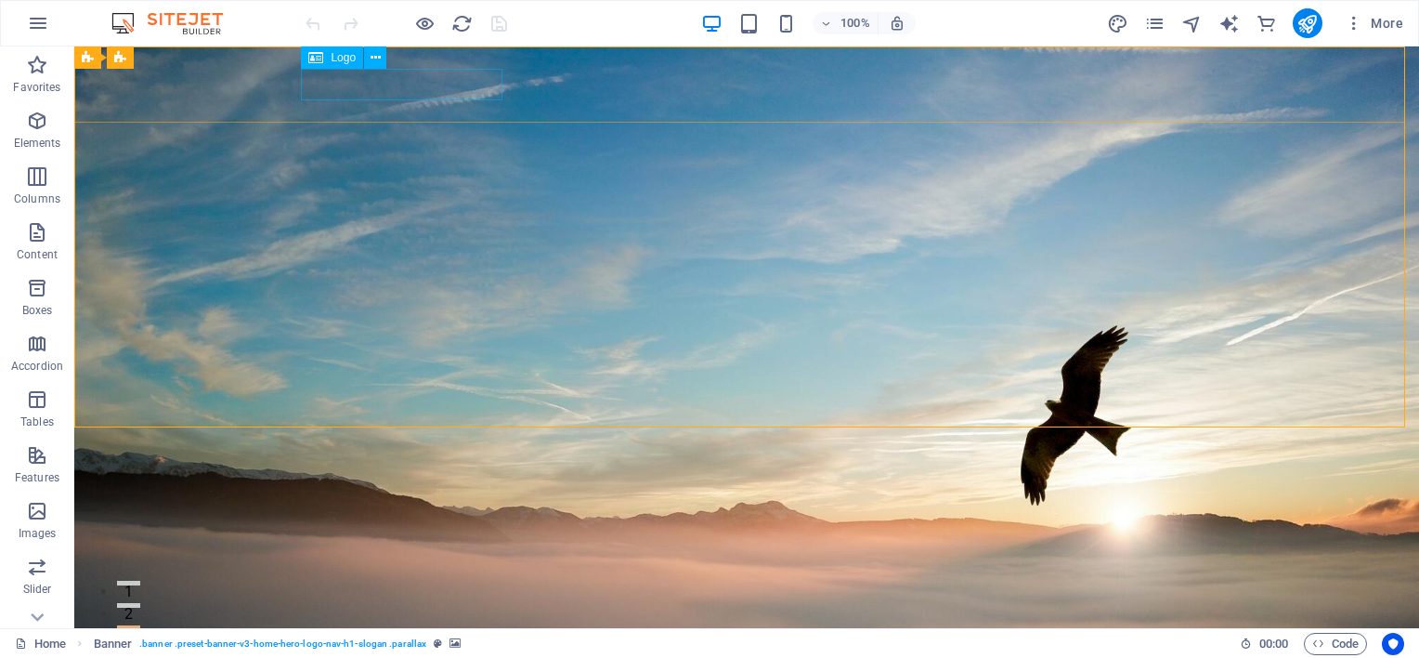
click at [346, 61] on span "Logo" at bounding box center [343, 57] width 25 height 11
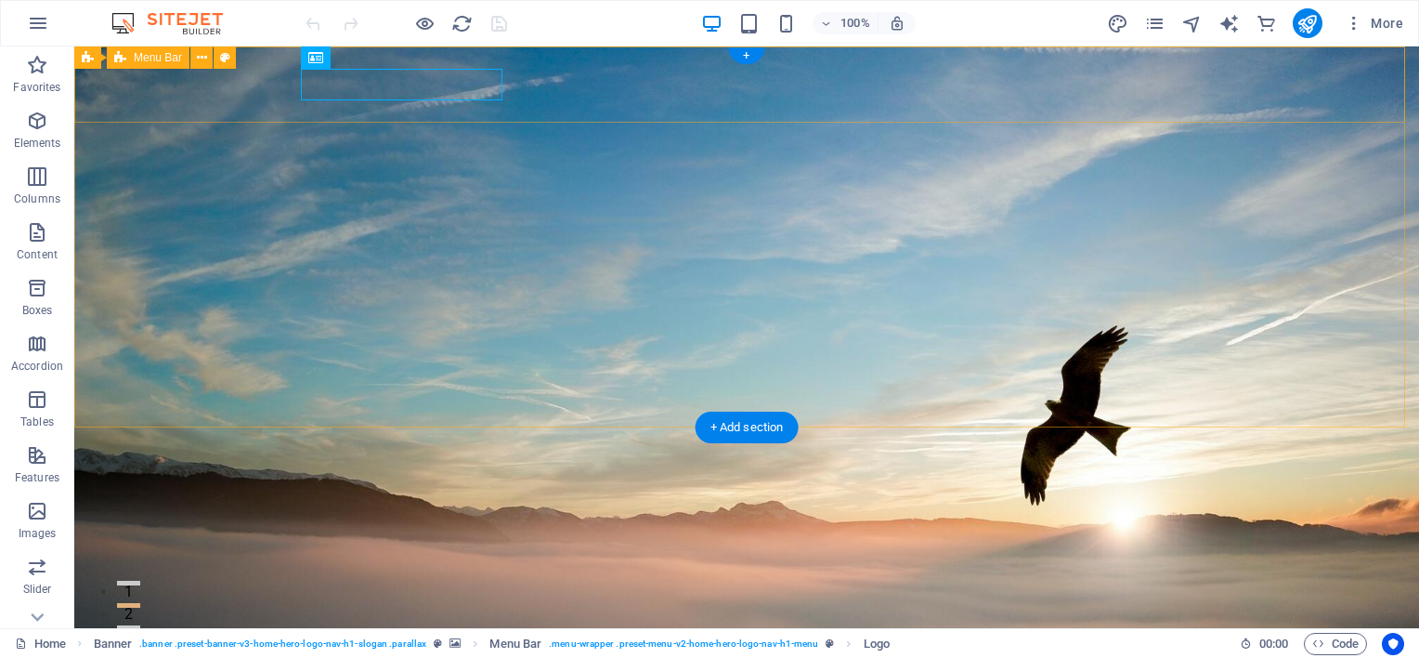
click at [1067, 579] on div "Zazi & Partners Home About Us Values Services Contact" at bounding box center [746, 632] width 1345 height 107
click at [1070, 625] on nav "Home About Us Values Services Contact" at bounding box center [746, 648] width 877 height 46
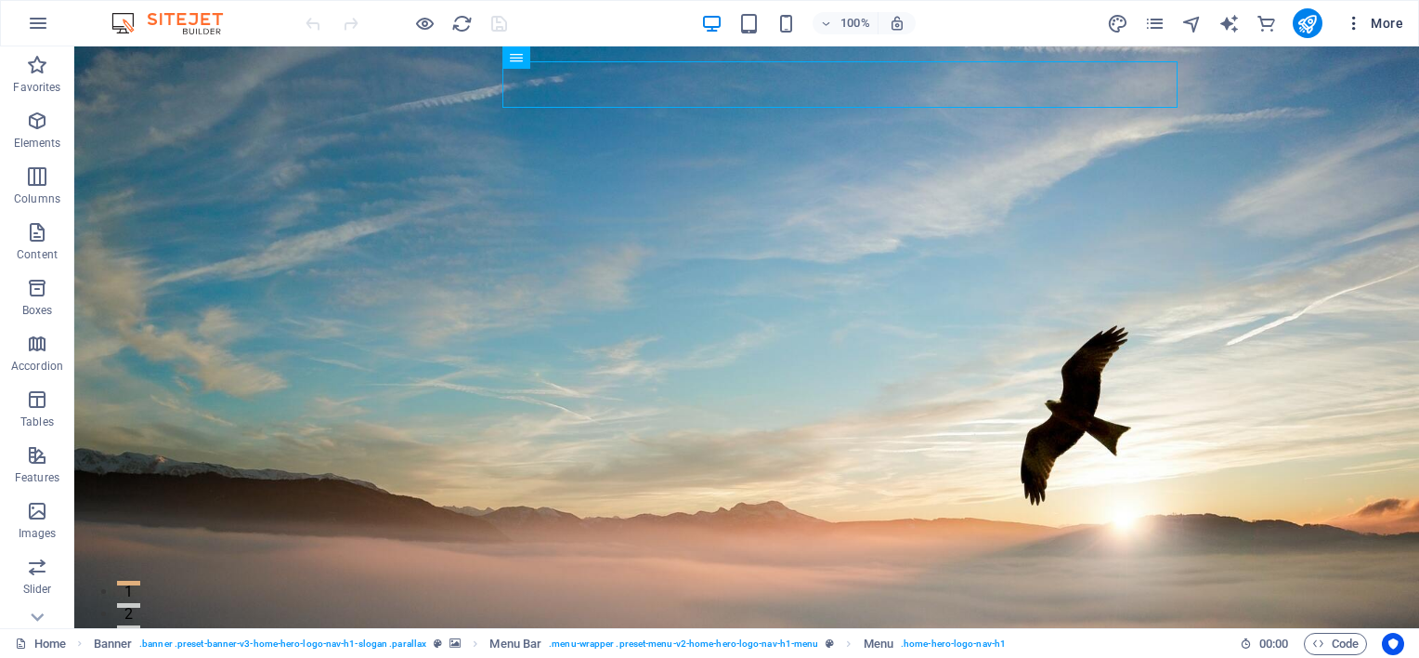
click at [1352, 27] on icon "button" at bounding box center [1354, 23] width 19 height 19
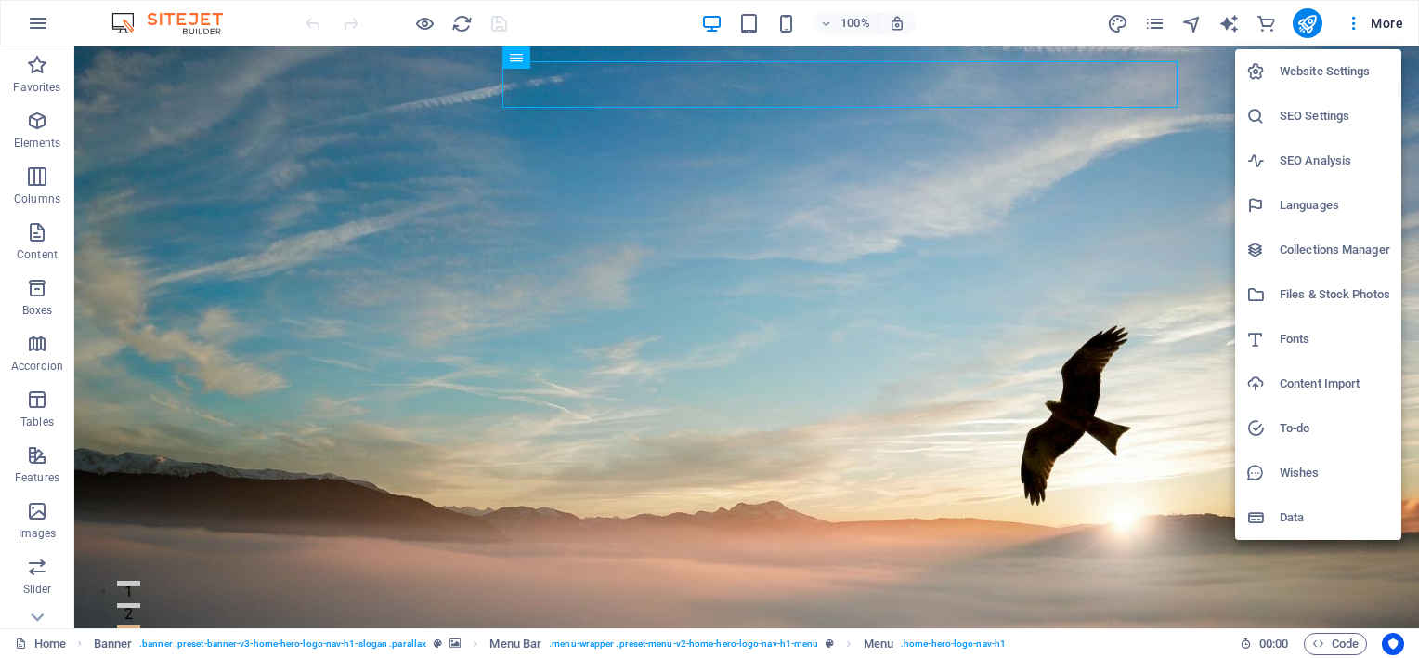
click at [1315, 384] on h6 "Content Import" at bounding box center [1335, 383] width 111 height 22
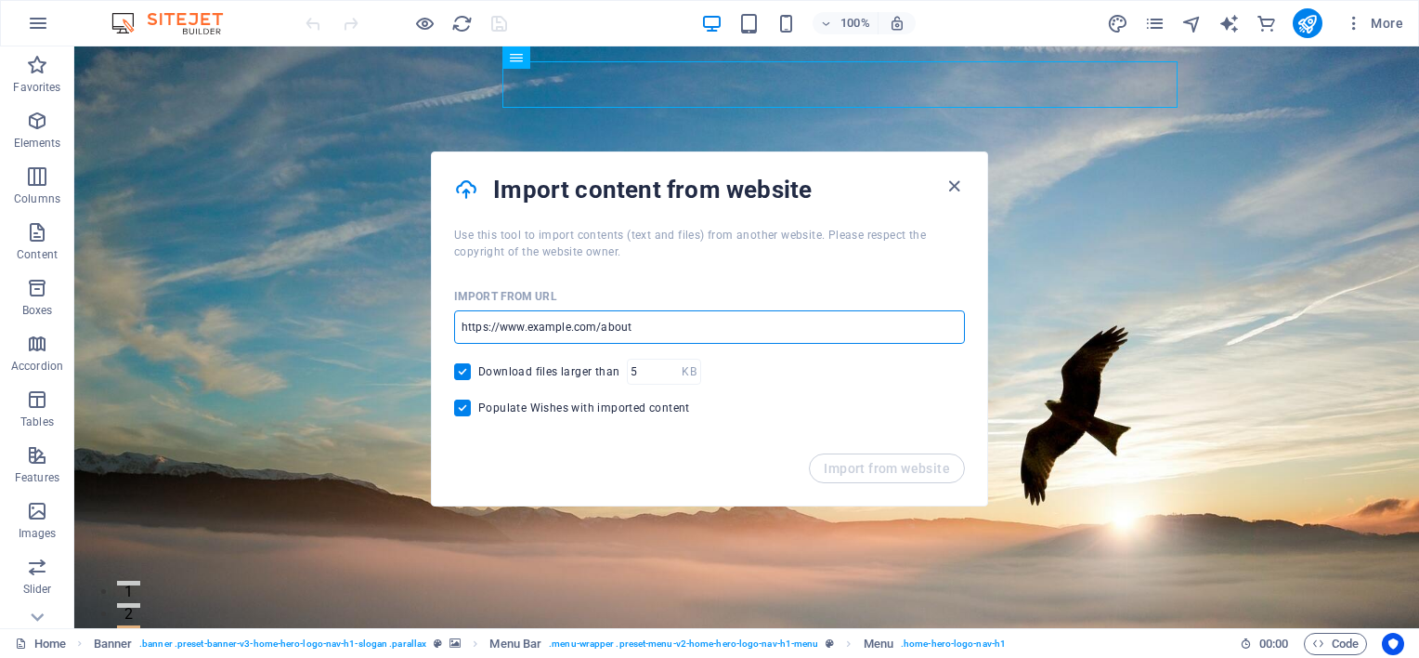
click at [606, 324] on input "url" at bounding box center [709, 326] width 511 height 33
type input "[URL][DOMAIN_NAME]"
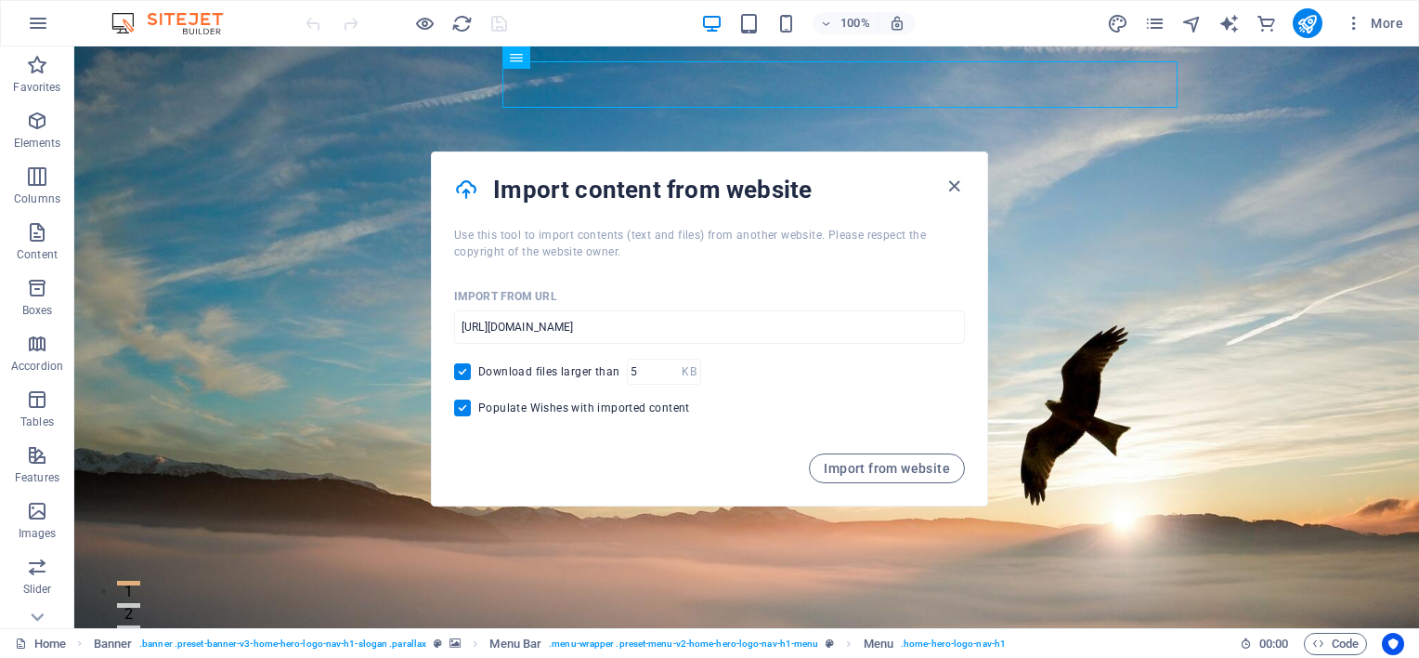
click at [601, 411] on span "Populate Wishes with imported content" at bounding box center [584, 407] width 212 height 15
click at [478, 411] on input "Populate Wishes with imported content" at bounding box center [466, 407] width 24 height 17
checkbox input "false"
click at [554, 371] on span "Download files larger than" at bounding box center [548, 371] width 141 height 15
click at [478, 371] on input "Download files larger than" at bounding box center [466, 371] width 24 height 17
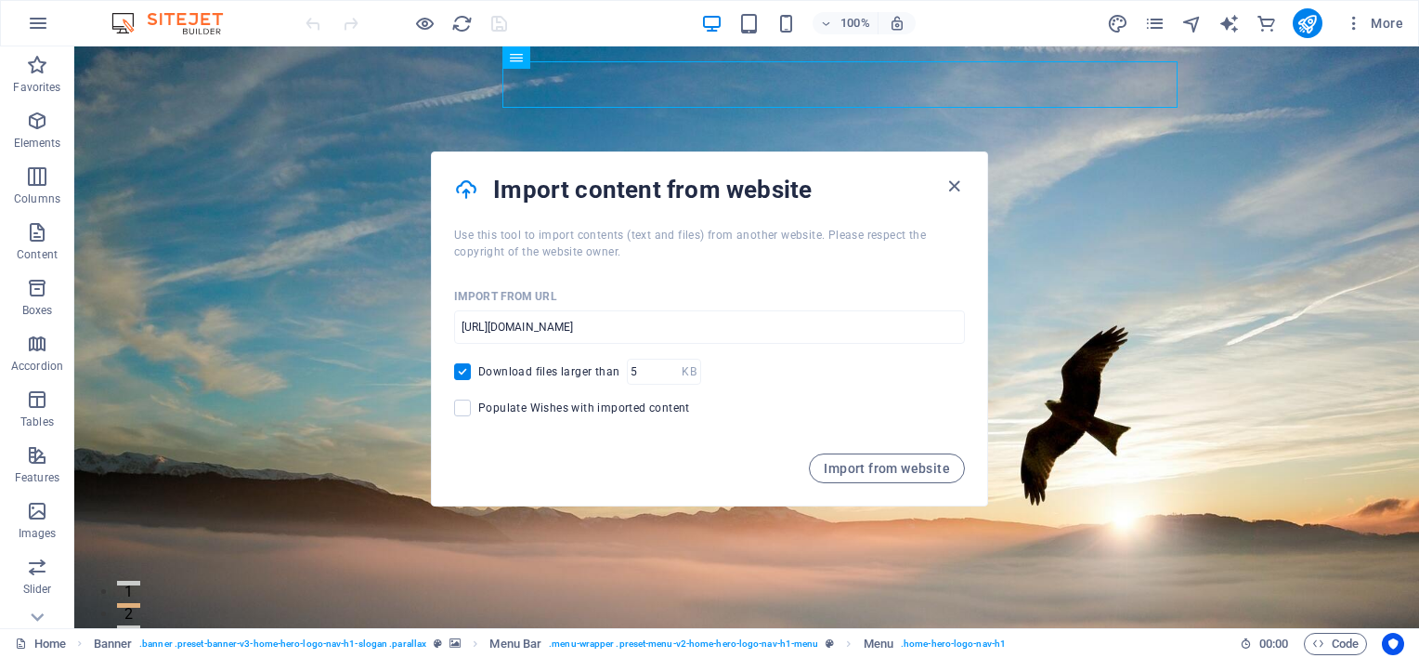
checkbox input "false"
click at [873, 468] on span "Import from website" at bounding box center [887, 468] width 126 height 15
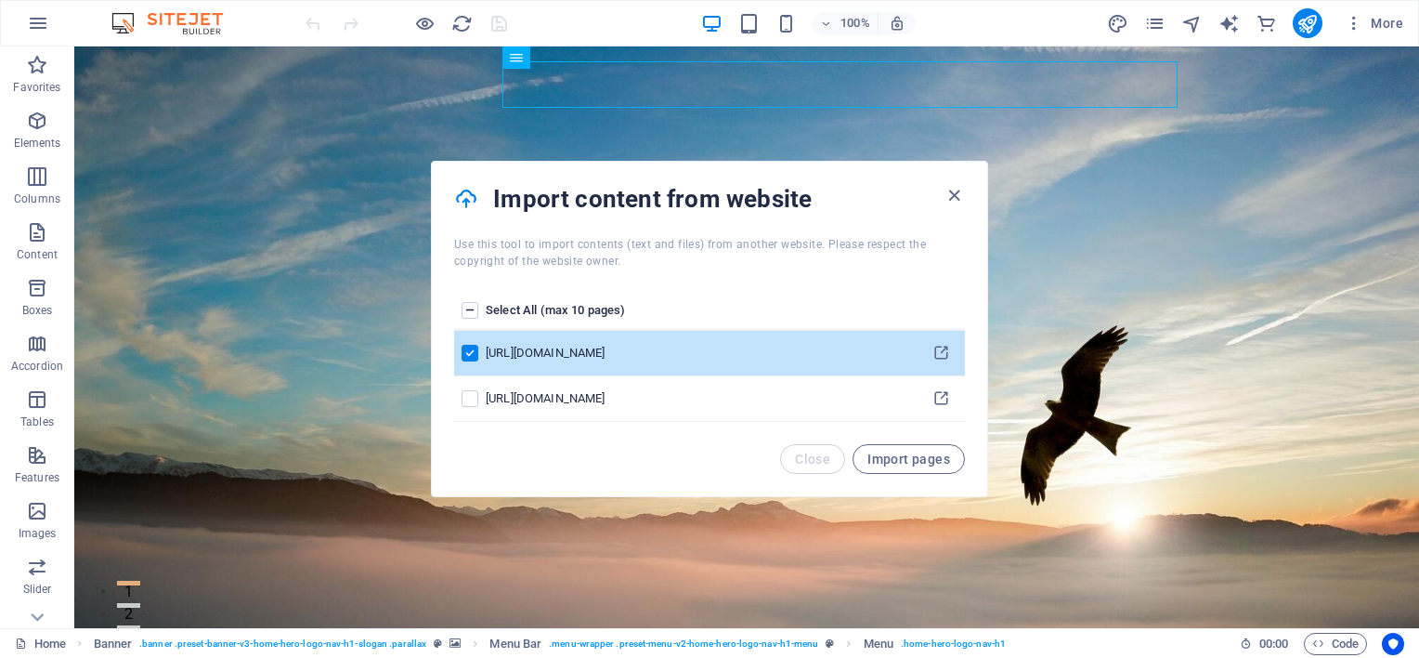
click at [883, 459] on span "Import pages" at bounding box center [909, 458] width 83 height 15
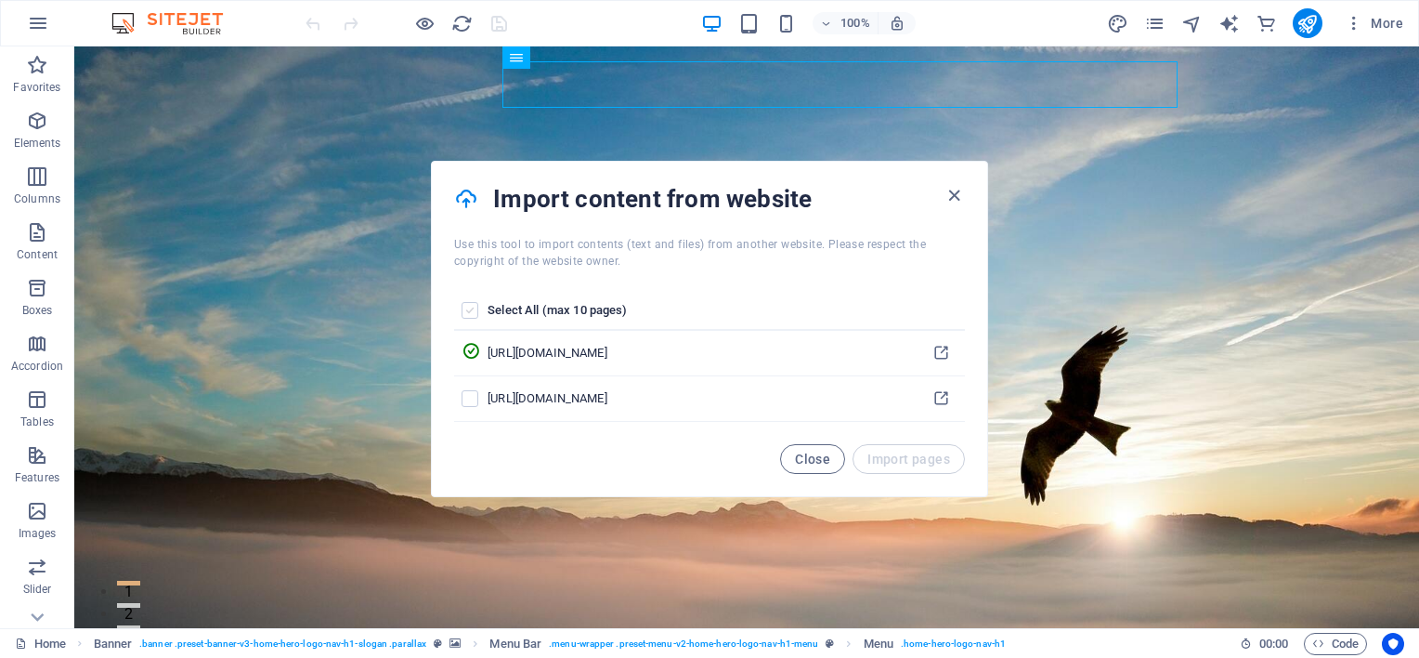
click at [475, 309] on label "pages list" at bounding box center [470, 310] width 17 height 17
click at [0, 0] on input "pages list" at bounding box center [0, 0] width 0 height 0
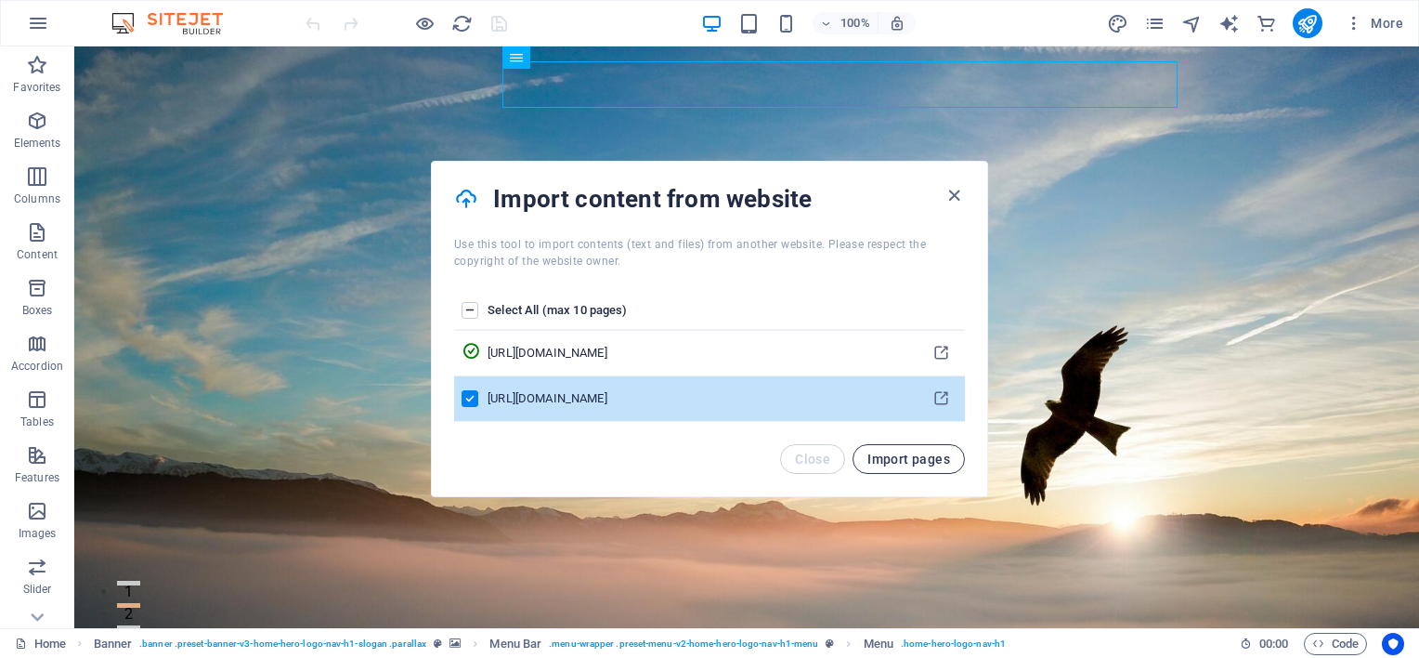
click at [931, 458] on span "Import pages" at bounding box center [909, 458] width 83 height 15
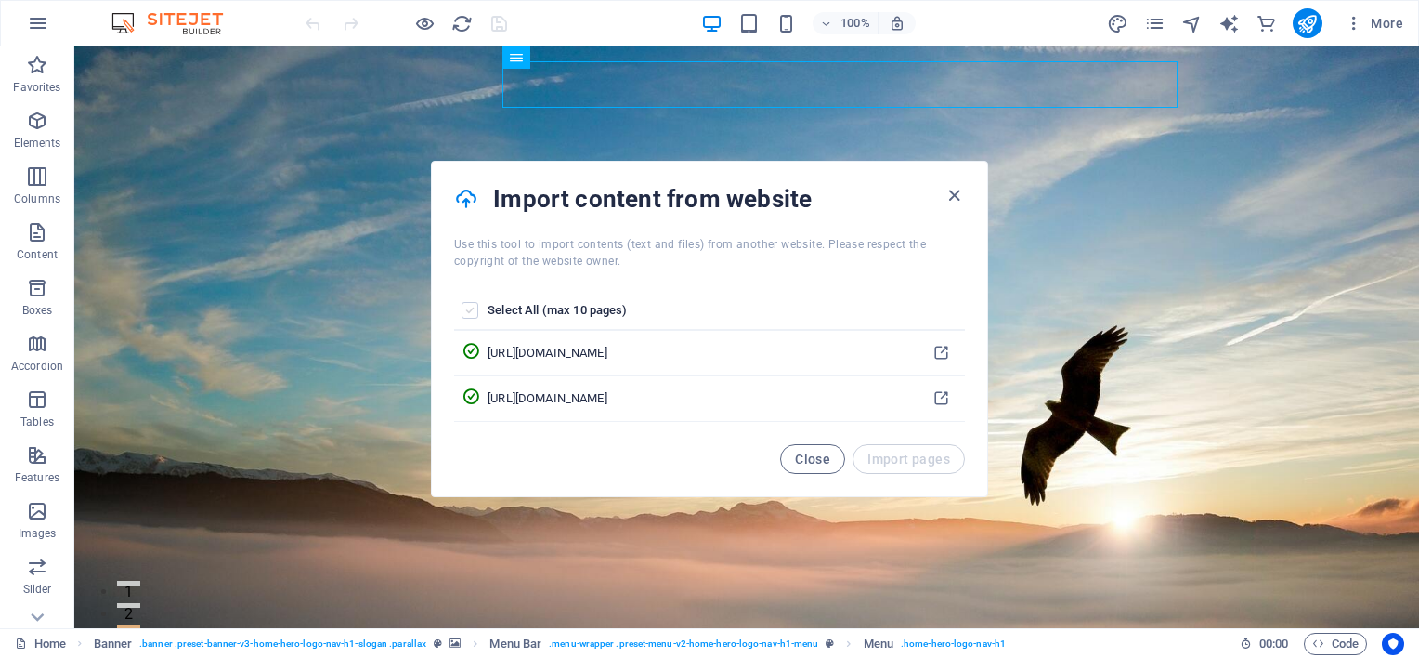
click at [467, 307] on label "pages list" at bounding box center [470, 310] width 17 height 17
click at [0, 0] on input "pages list" at bounding box center [0, 0] width 0 height 0
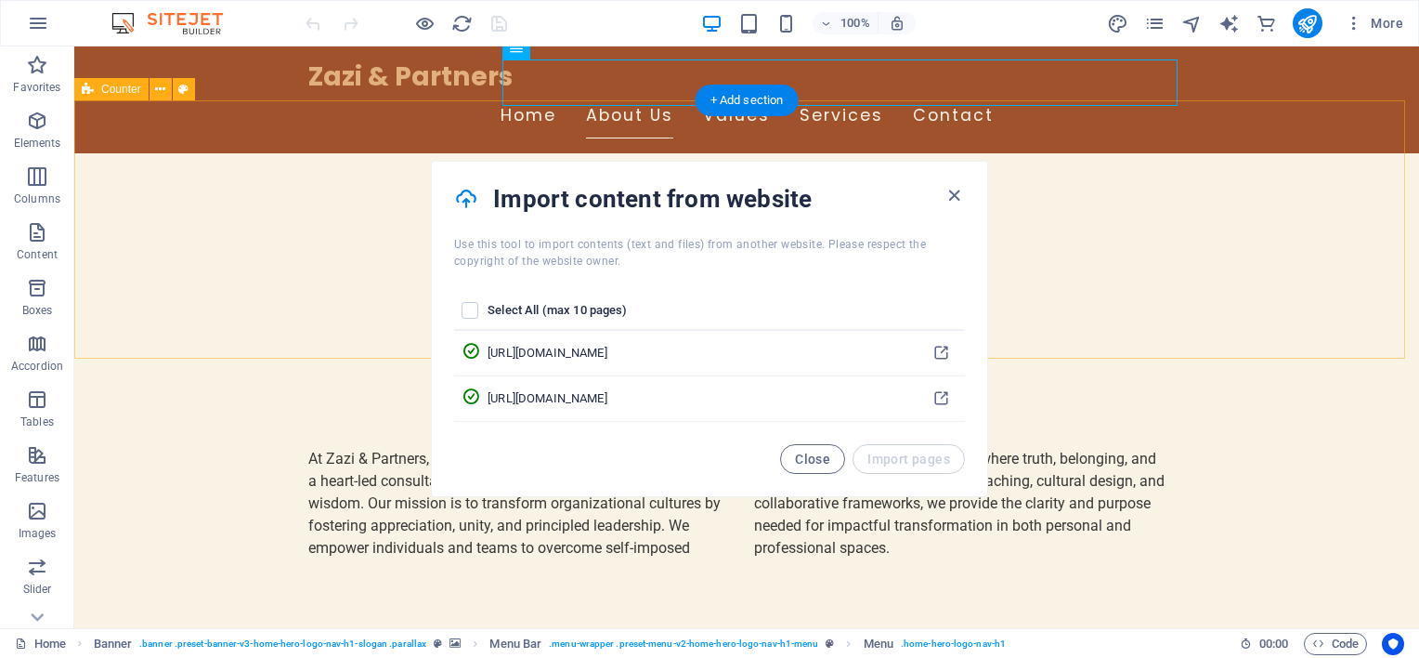
scroll to position [743, 0]
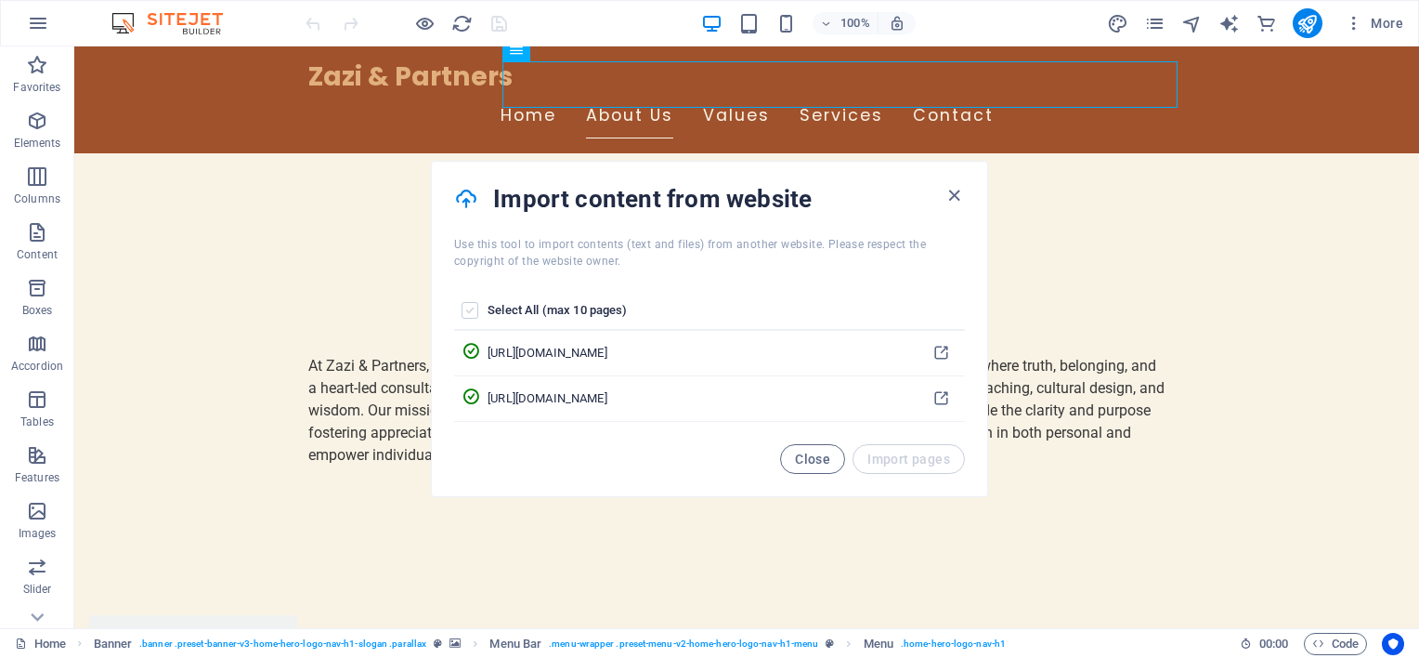
click at [471, 308] on label "pages list" at bounding box center [470, 310] width 17 height 17
click at [0, 0] on input "pages list" at bounding box center [0, 0] width 0 height 0
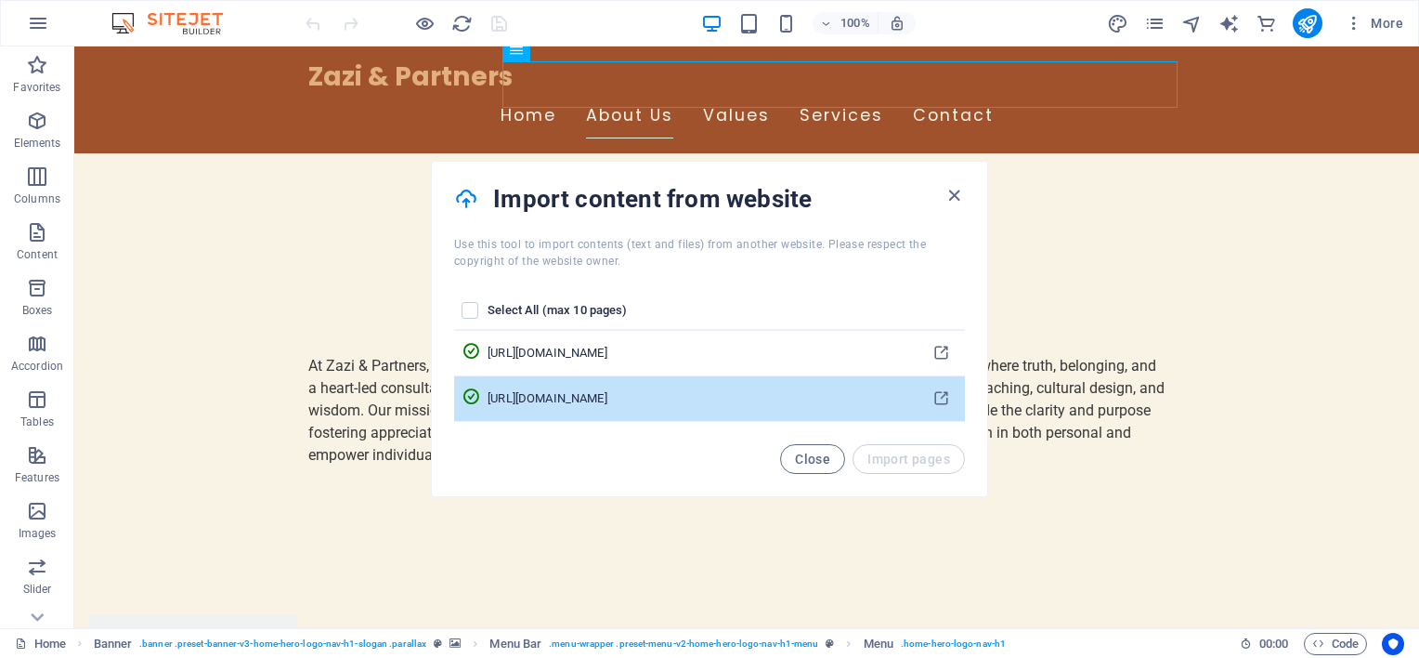
click at [552, 387] on td "[URL][DOMAIN_NAME]" at bounding box center [702, 399] width 429 height 46
click at [591, 401] on div "[URL][DOMAIN_NAME]" at bounding box center [699, 398] width 422 height 17
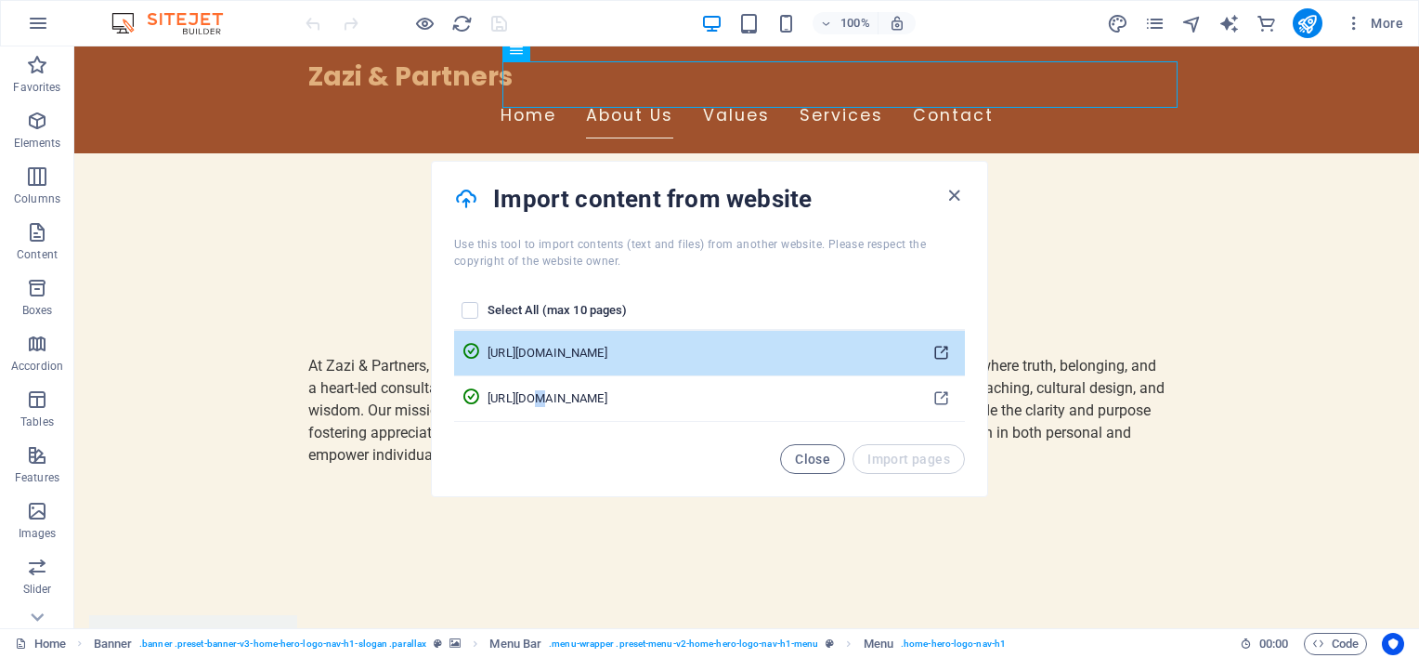
click at [934, 345] on icon "pages list" at bounding box center [942, 354] width 18 height 18
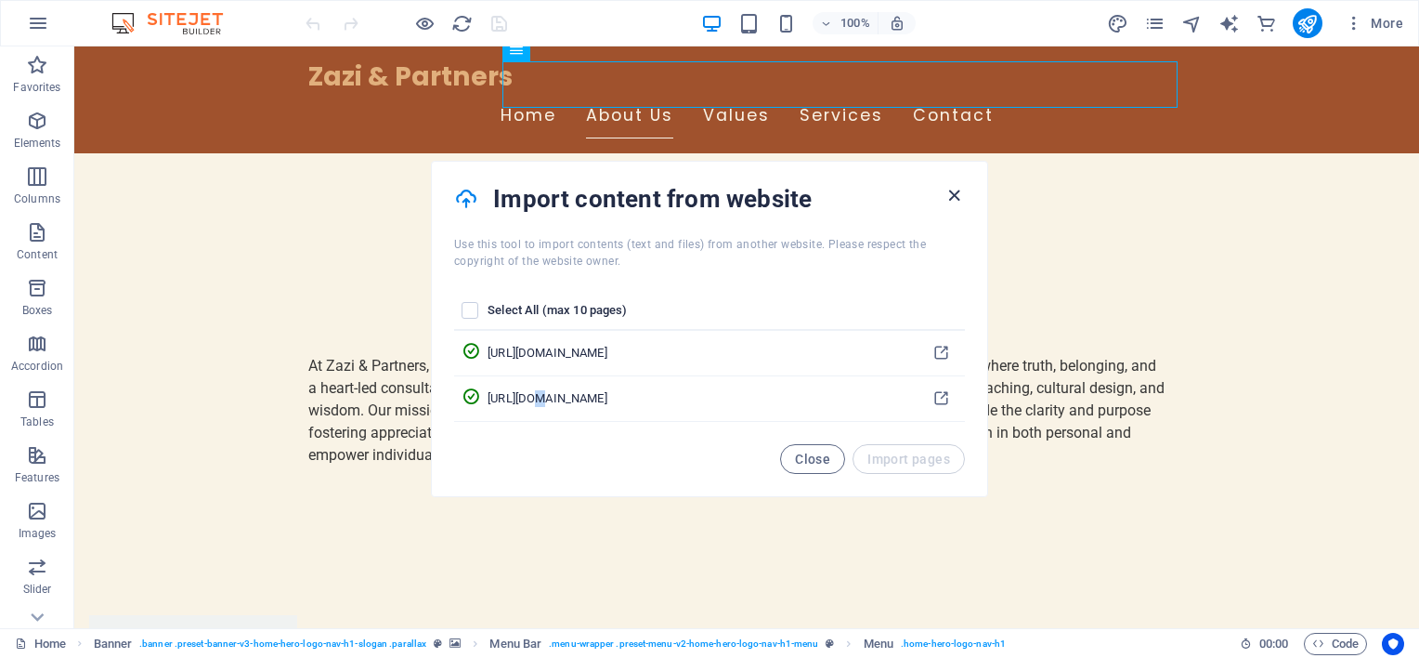
click at [947, 202] on icon "button" at bounding box center [954, 195] width 21 height 21
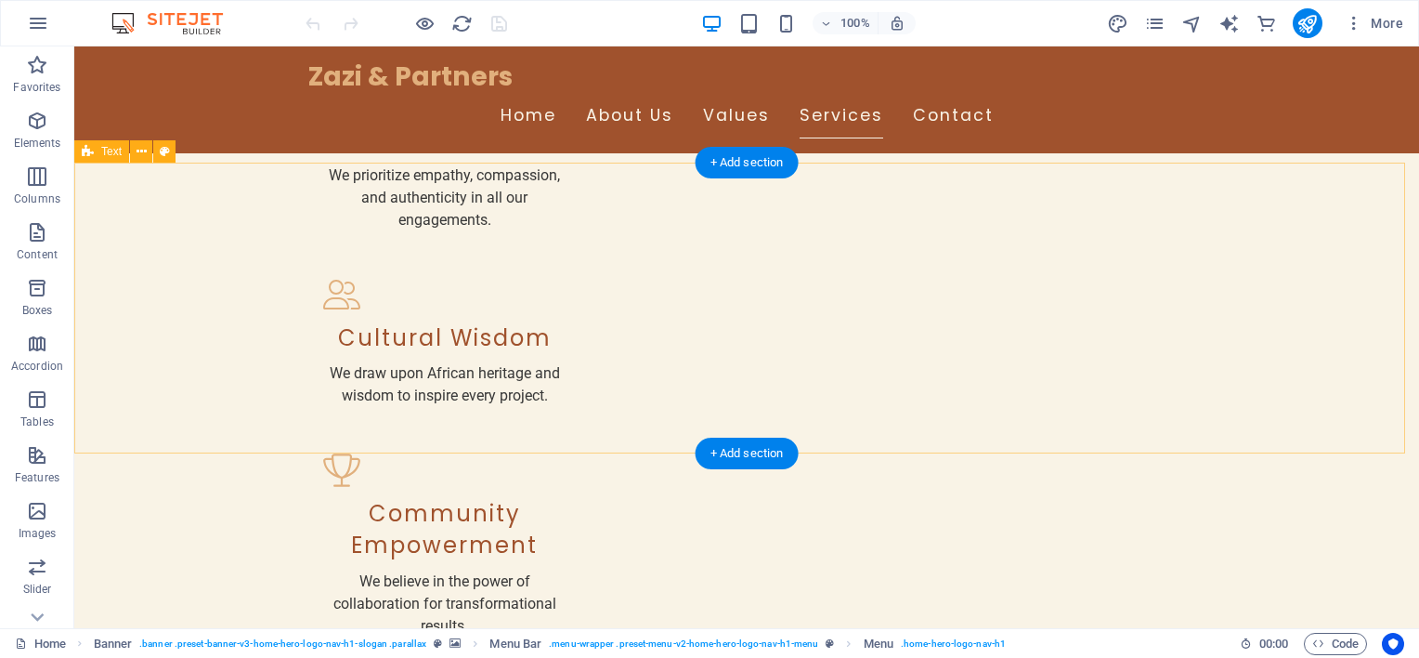
scroll to position [1973, 0]
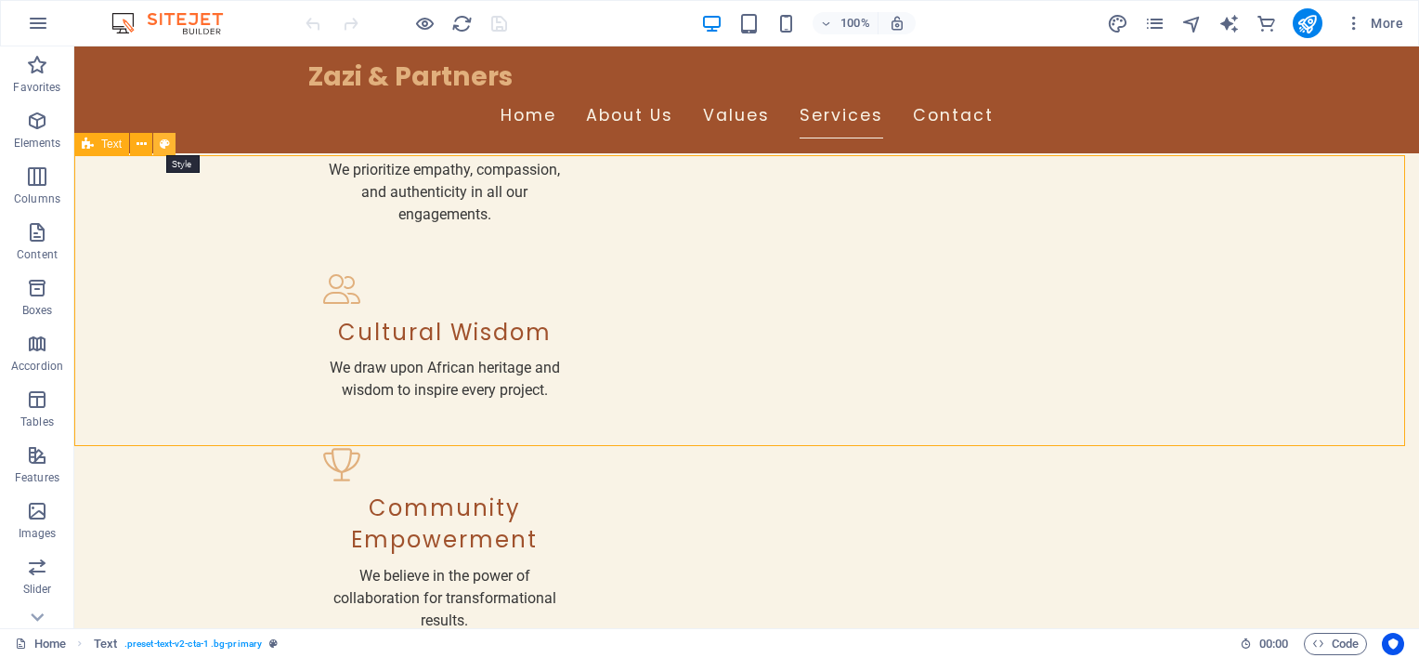
click at [171, 143] on button at bounding box center [164, 144] width 22 height 22
select select "preset-text-v2-cta-1"
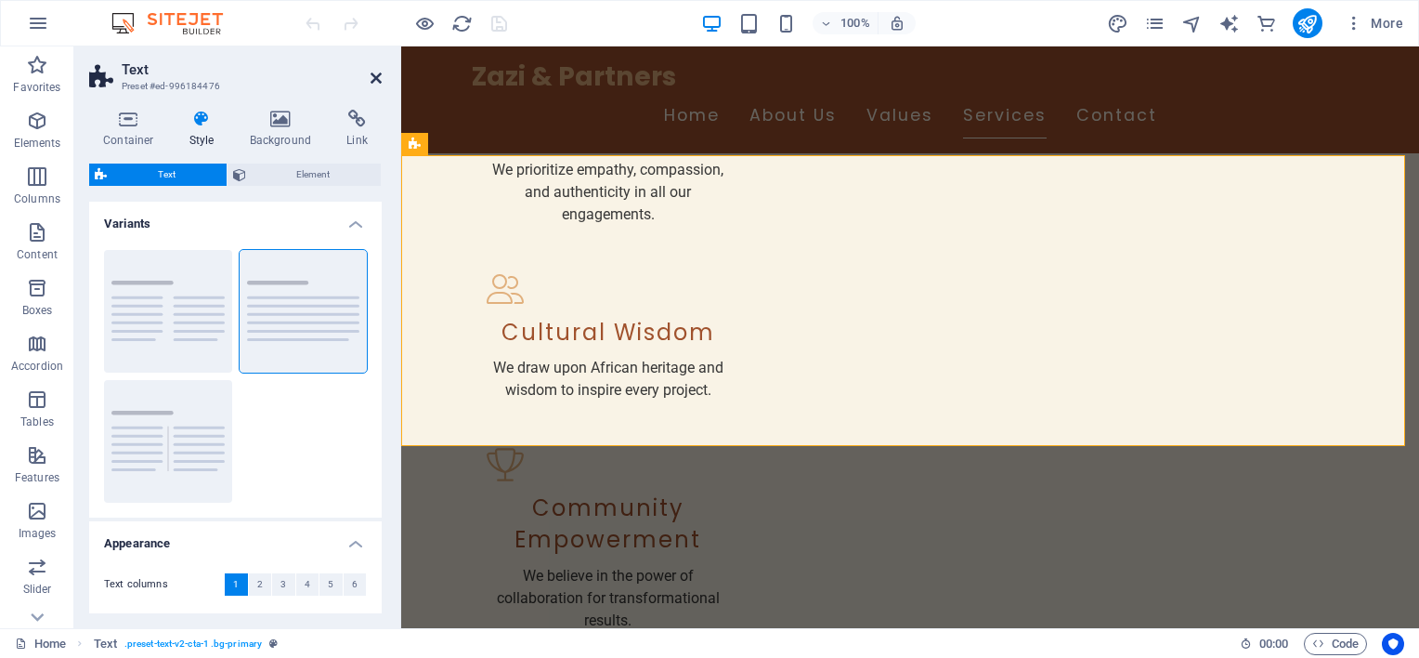
click at [373, 72] on icon at bounding box center [376, 78] width 11 height 15
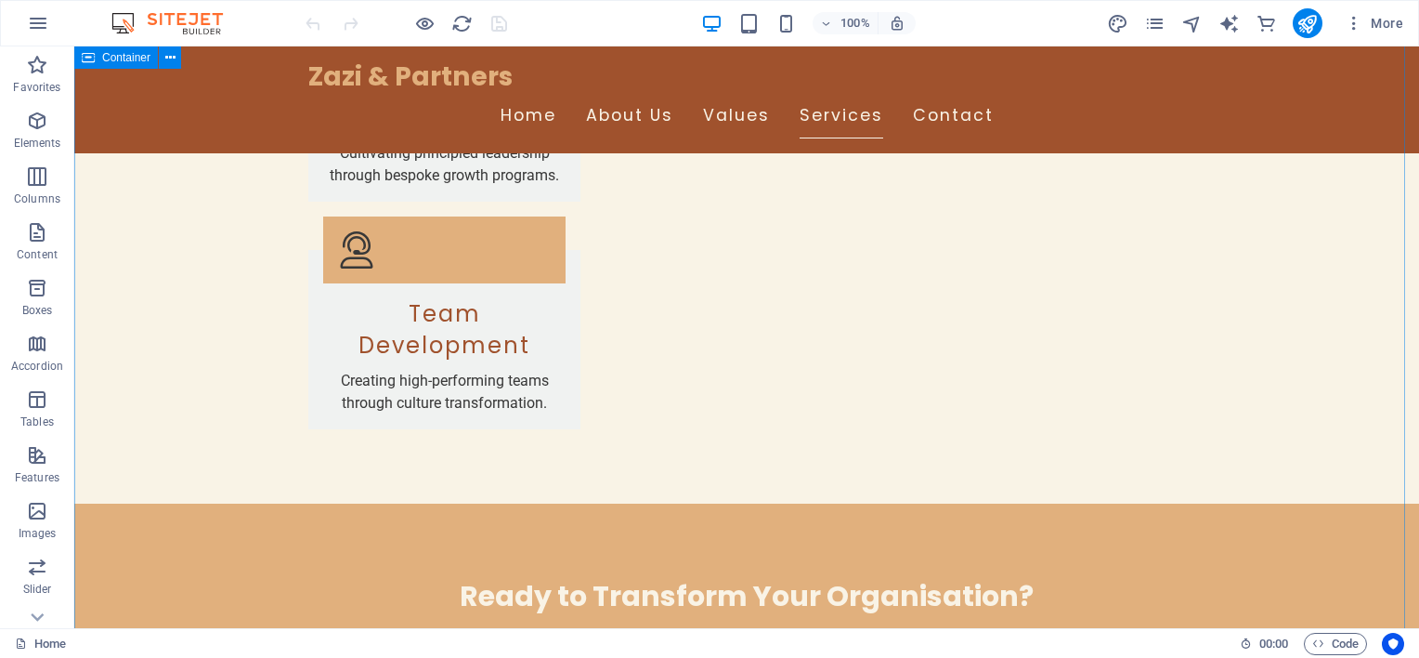
scroll to position [3773, 0]
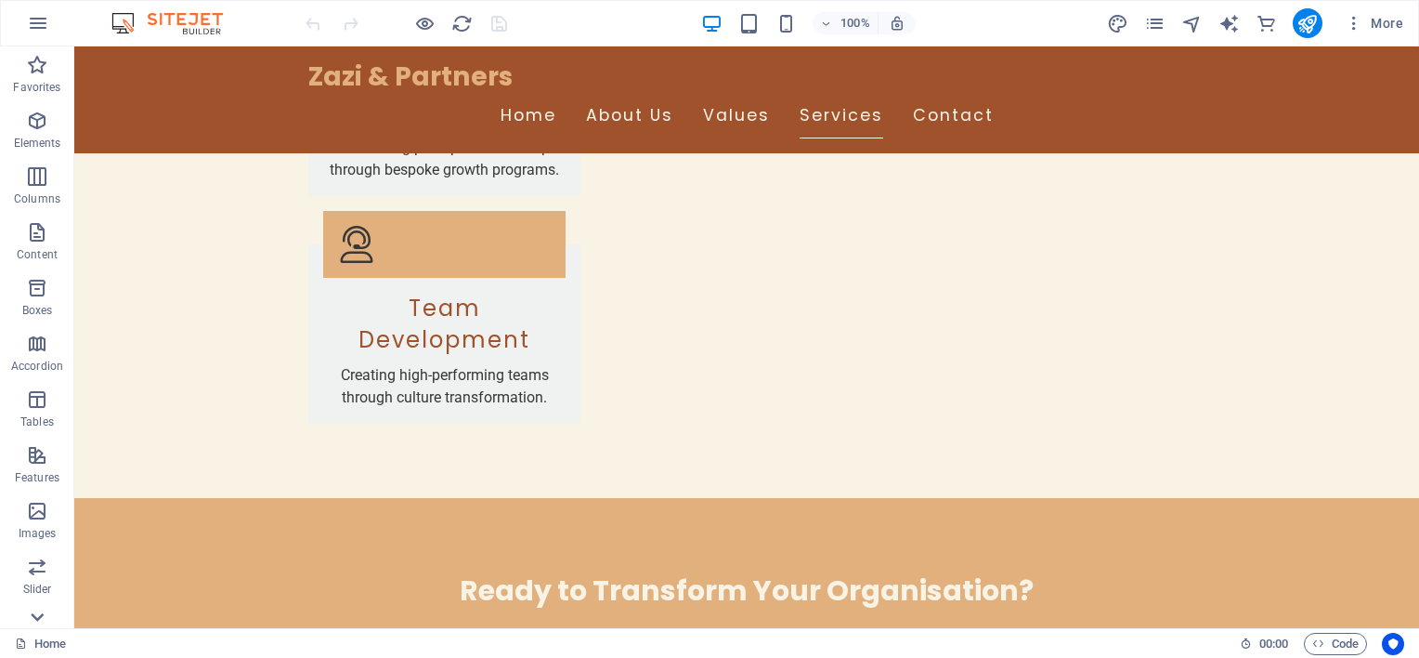
click at [40, 617] on icon at bounding box center [37, 617] width 13 height 8
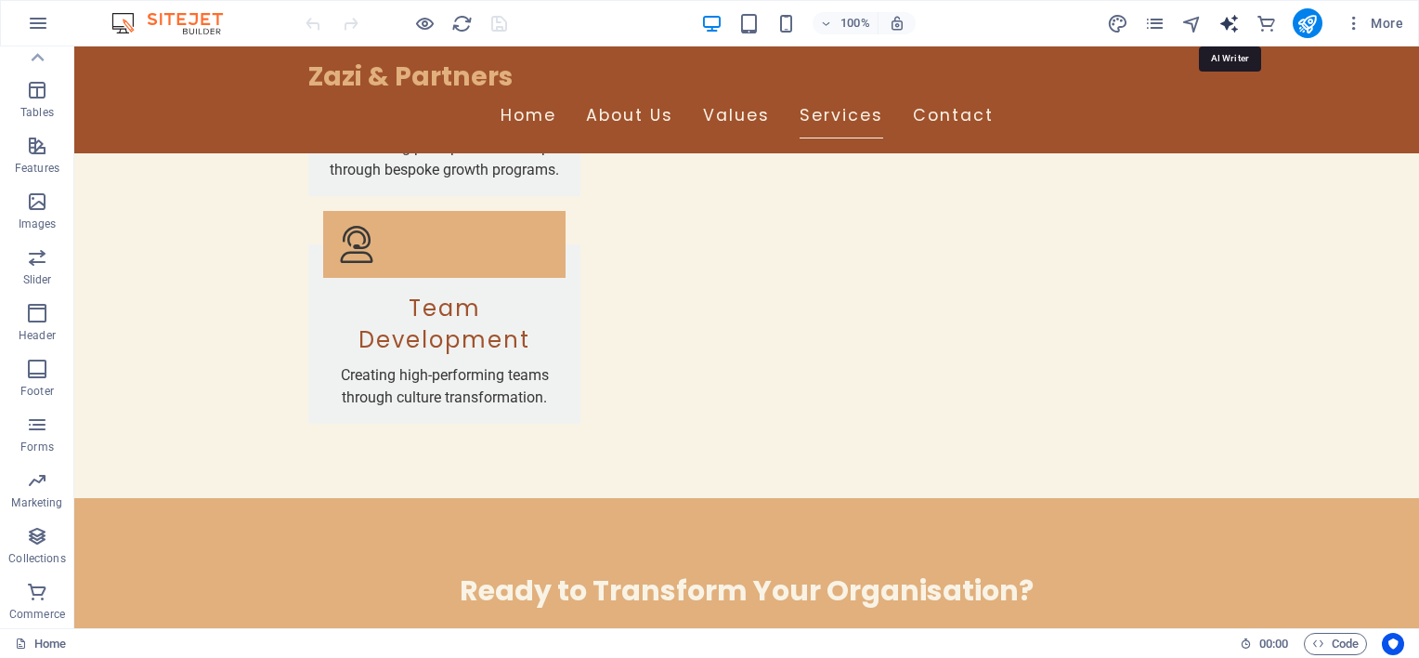
click at [1234, 24] on icon "text_generator" at bounding box center [1229, 23] width 21 height 21
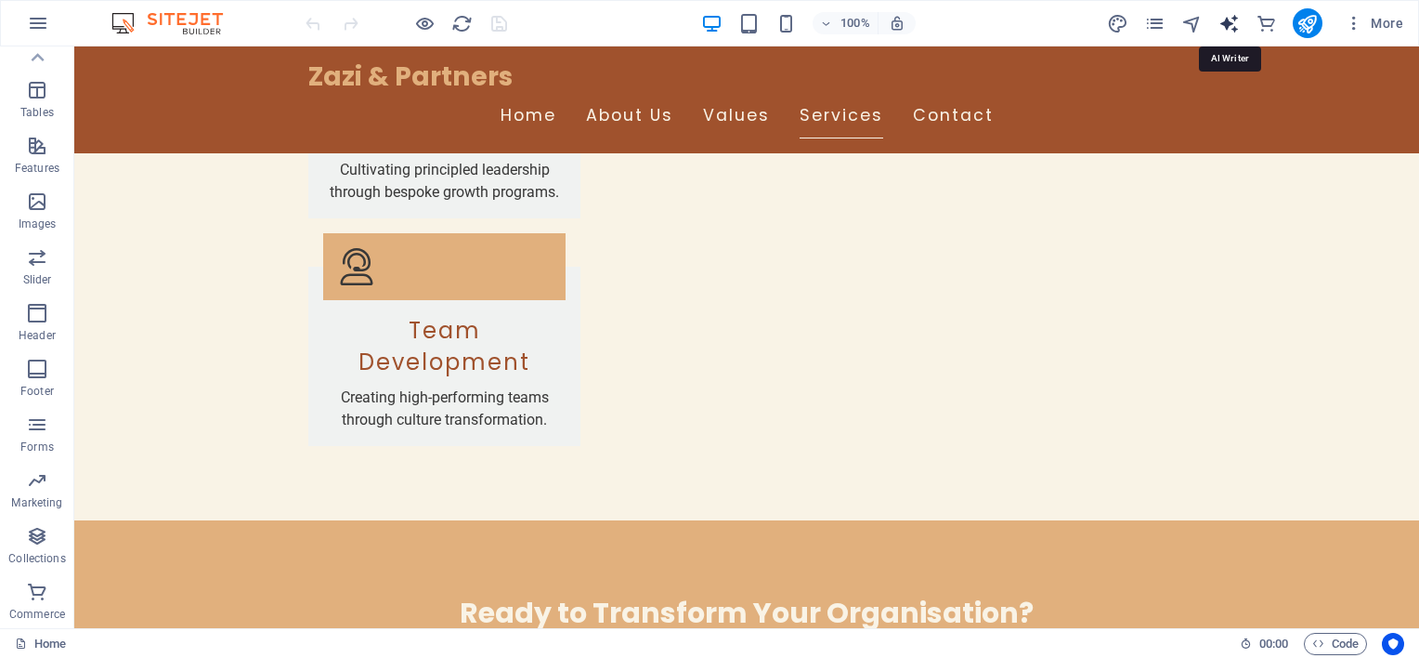
select select "English"
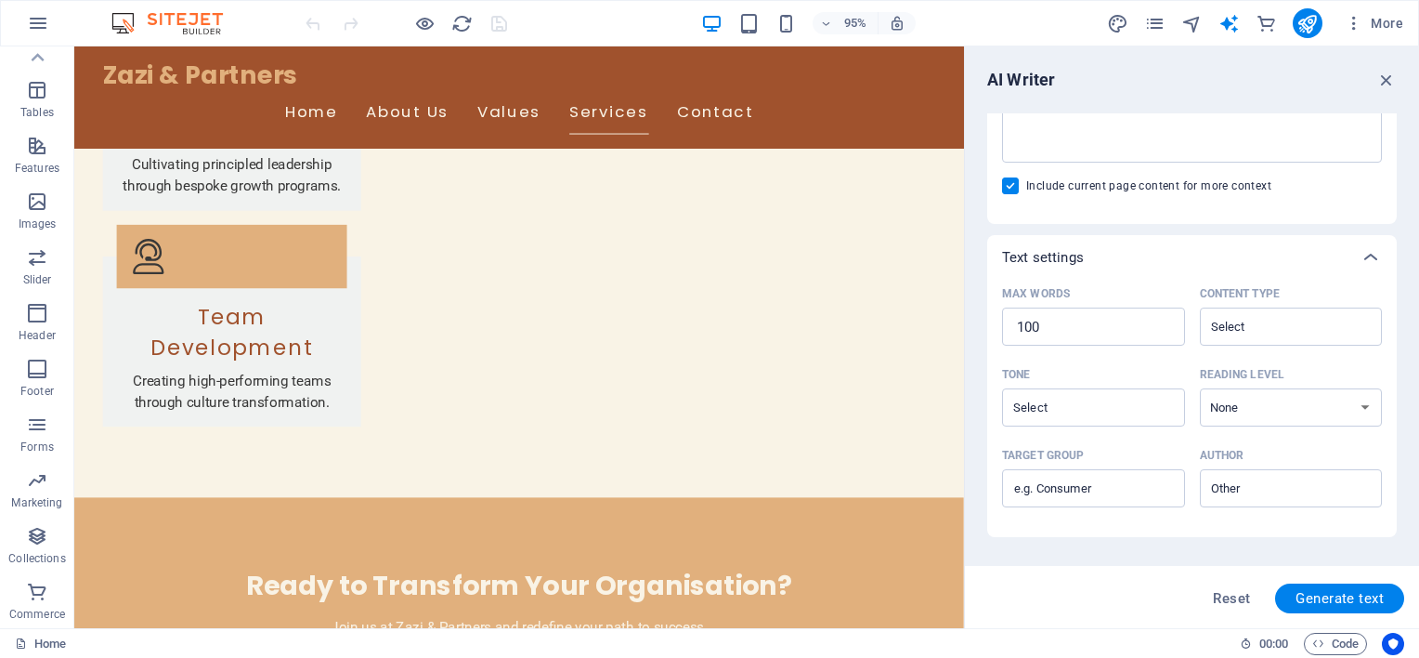
scroll to position [305, 0]
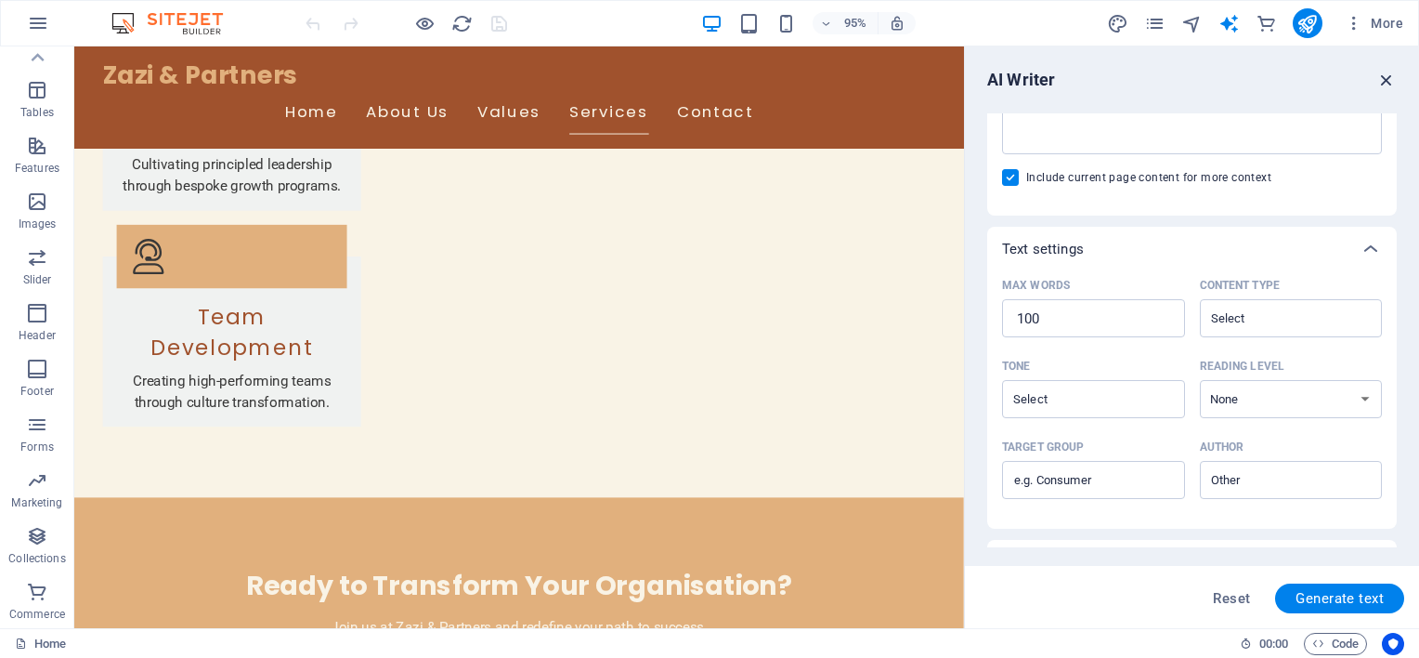
click at [1389, 82] on icon "button" at bounding box center [1387, 80] width 20 height 20
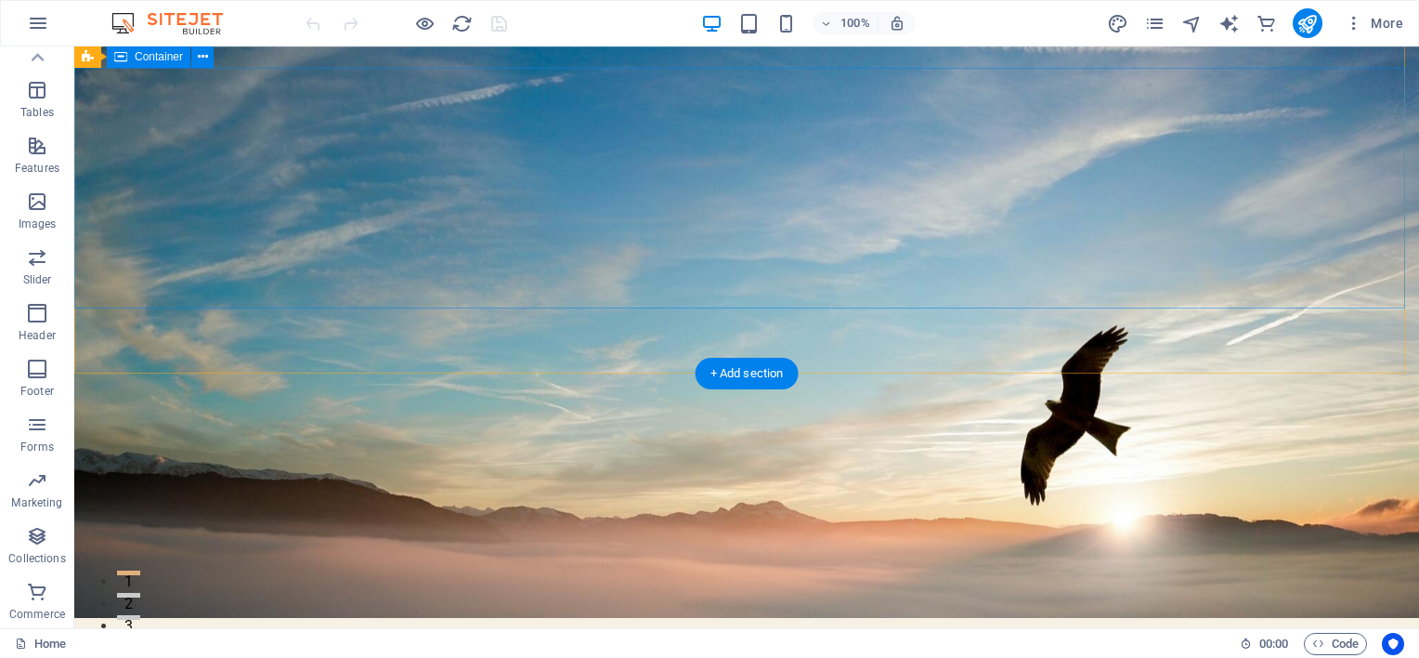
scroll to position [0, 0]
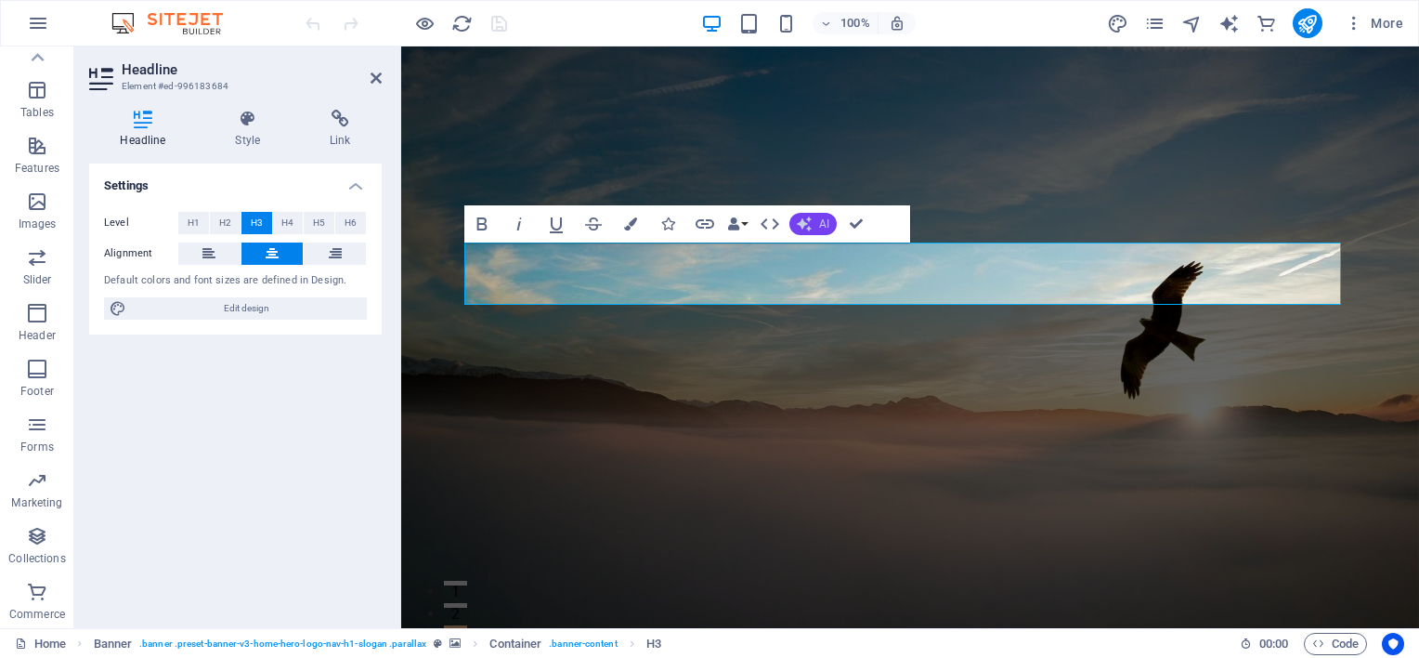
click at [812, 219] on button "AI" at bounding box center [813, 224] width 47 height 22
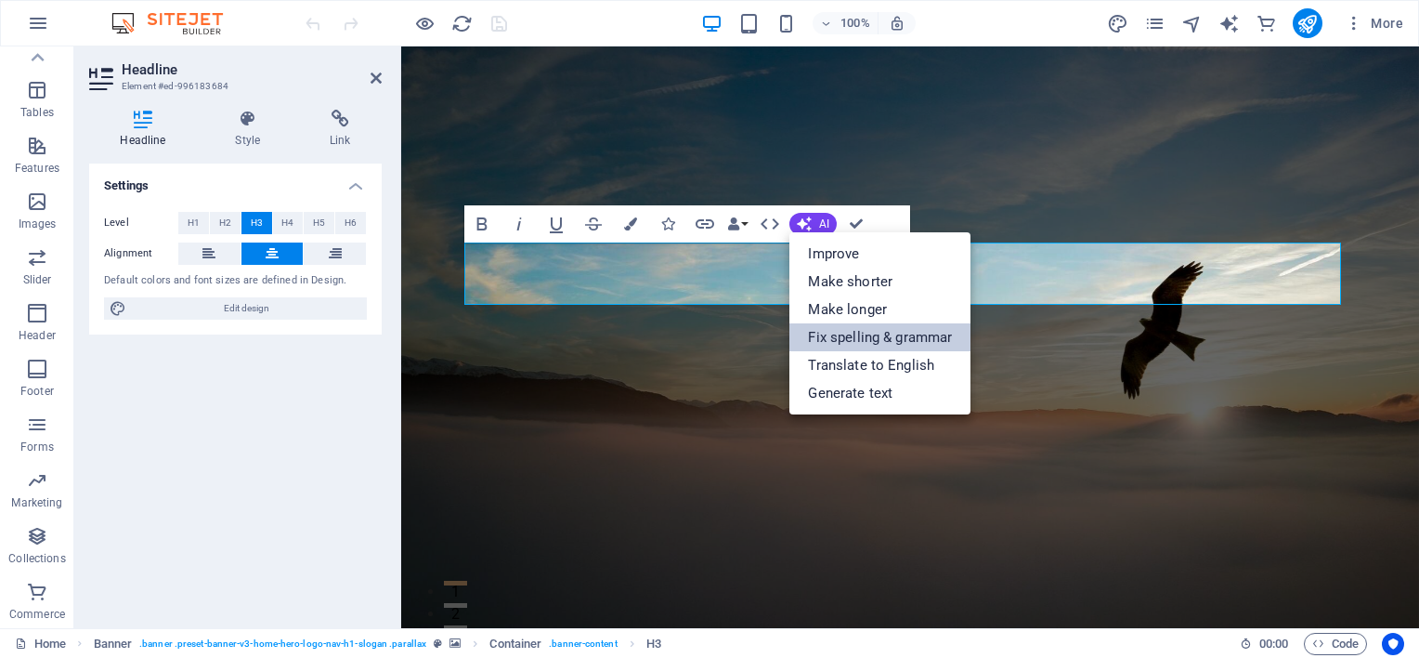
click at [874, 344] on link "Fix spelling & grammar" at bounding box center [880, 337] width 181 height 28
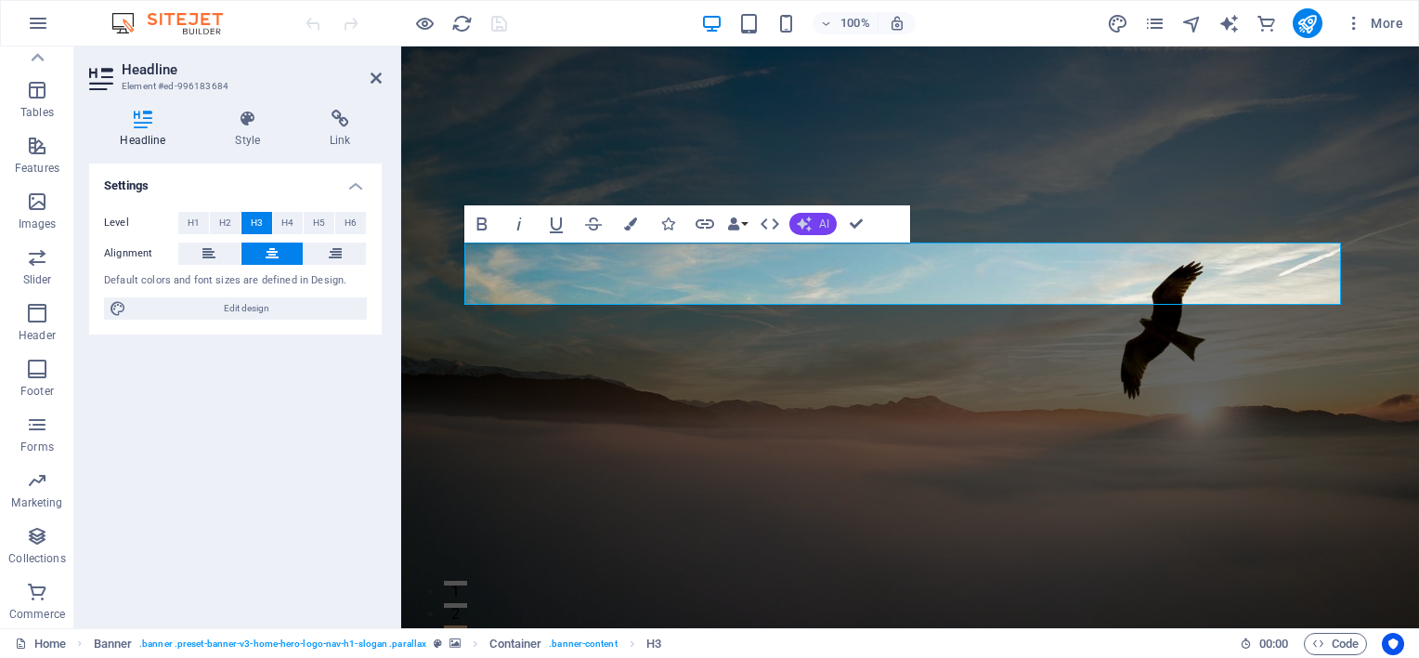
click at [814, 231] on button "AI" at bounding box center [813, 224] width 47 height 22
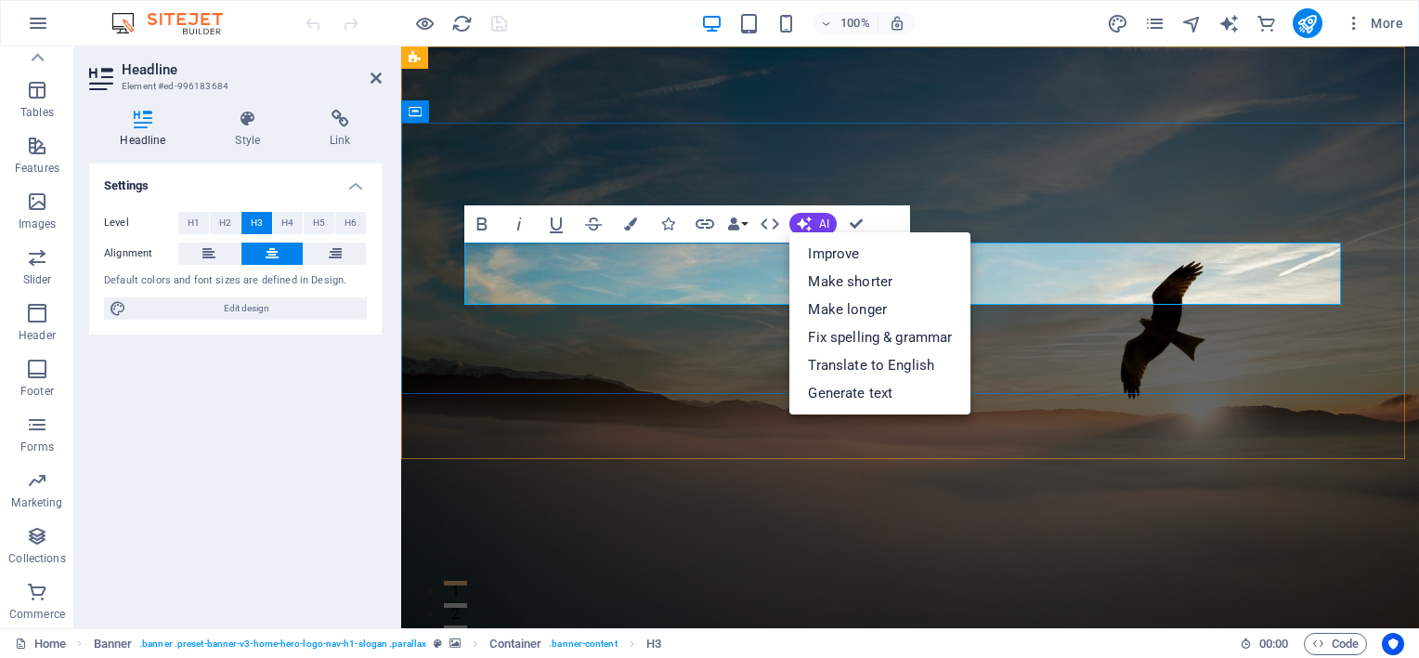
copy span "Transforming Individuals and Organizations Through Heart-Led Leadership"
click at [883, 246] on link "Improve" at bounding box center [880, 254] width 181 height 28
